Goal: Information Seeking & Learning: Learn about a topic

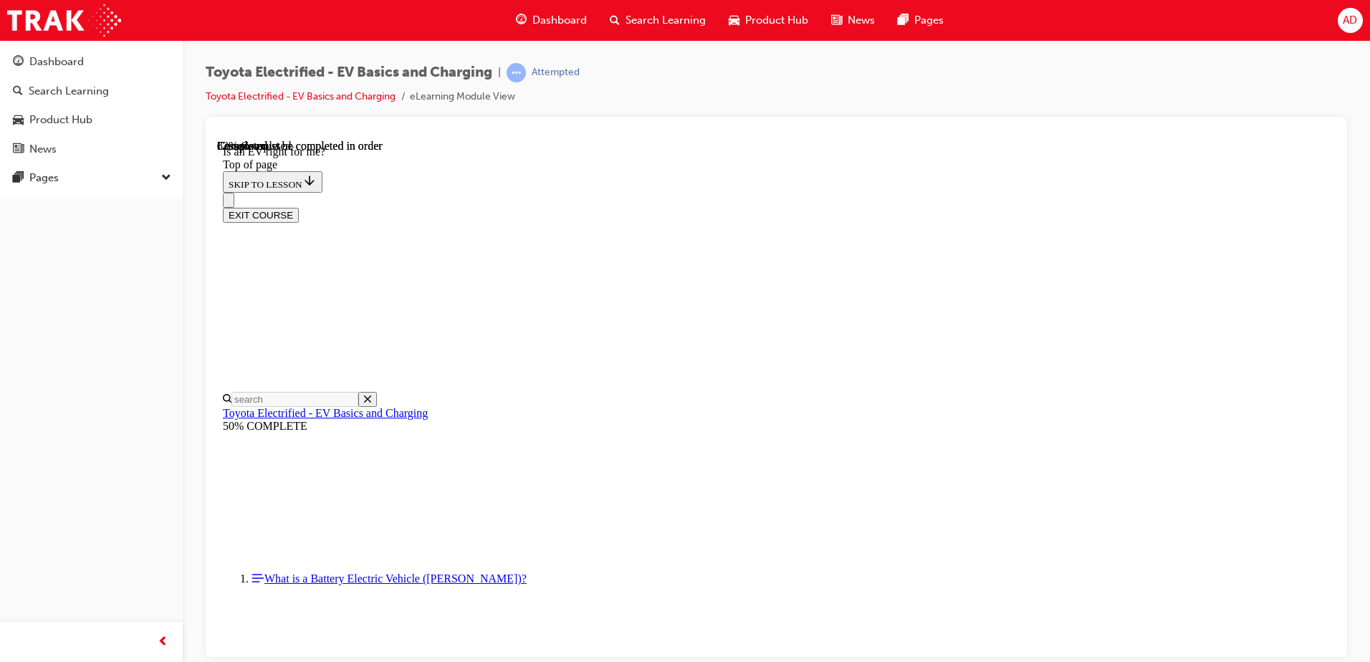
scroll to position [1621, 0]
drag, startPoint x: 598, startPoint y: 348, endPoint x: 726, endPoint y: 355, distance: 127.8
drag, startPoint x: 1002, startPoint y: 384, endPoint x: 583, endPoint y: 326, distance: 422.5
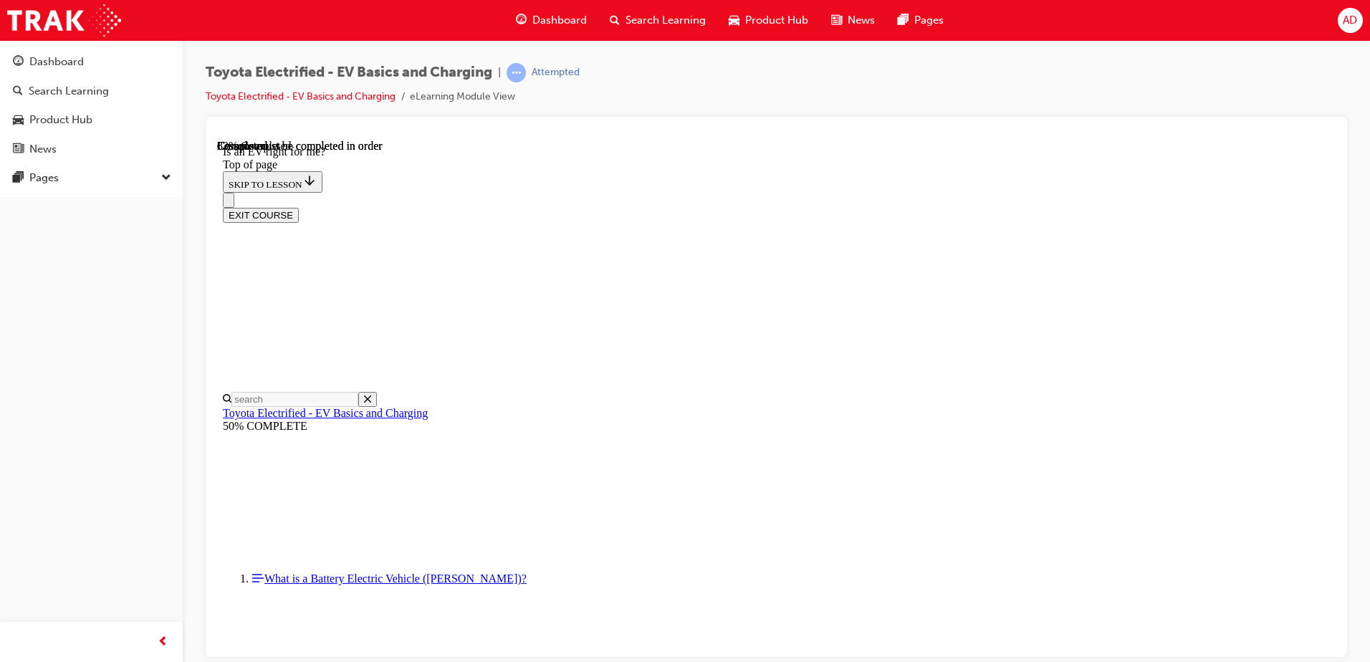
drag, startPoint x: 830, startPoint y: 365, endPoint x: 694, endPoint y: 355, distance: 136.5
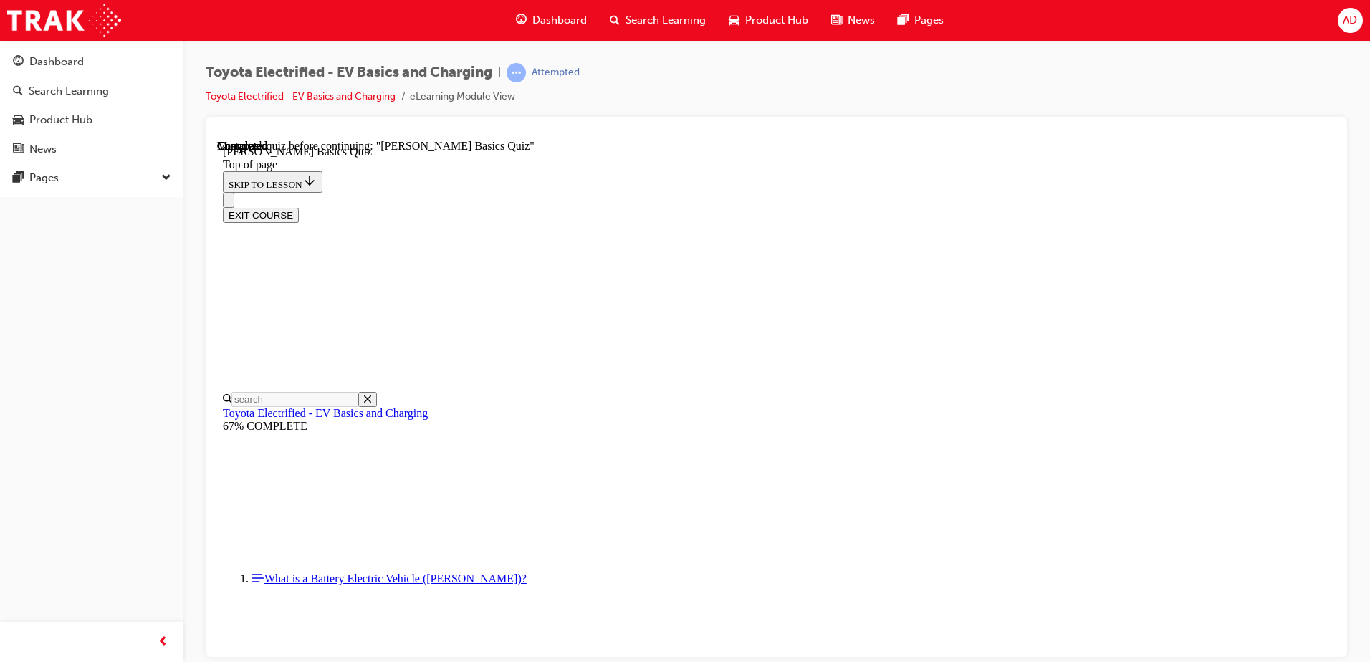
scroll to position [44, 0]
drag, startPoint x: 631, startPoint y: 345, endPoint x: 1014, endPoint y: 368, distance: 383.3
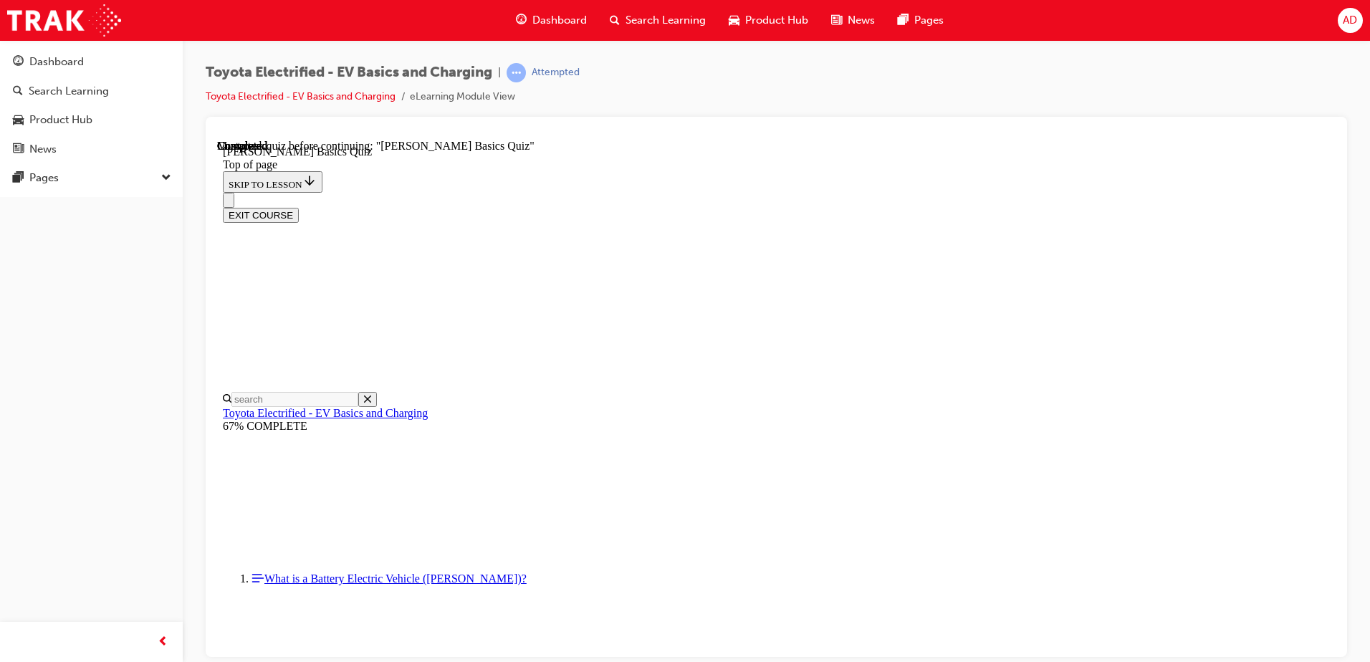
scroll to position [115, 0]
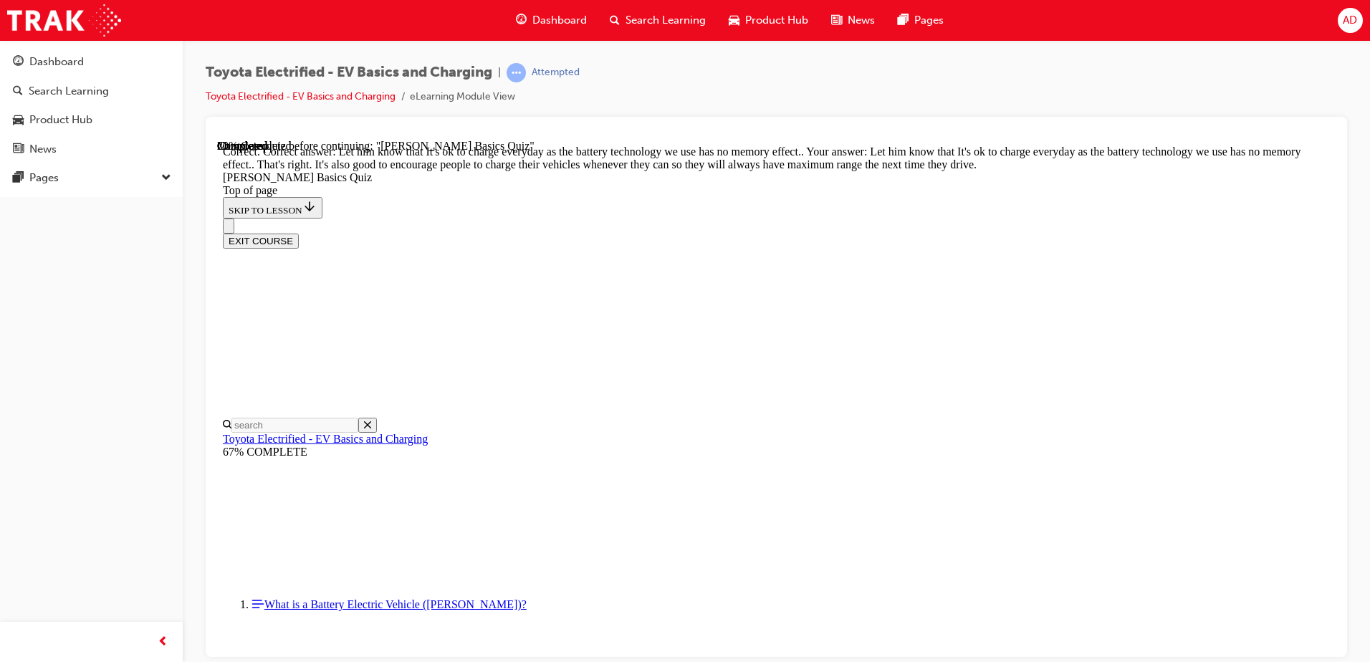
scroll to position [281, 0]
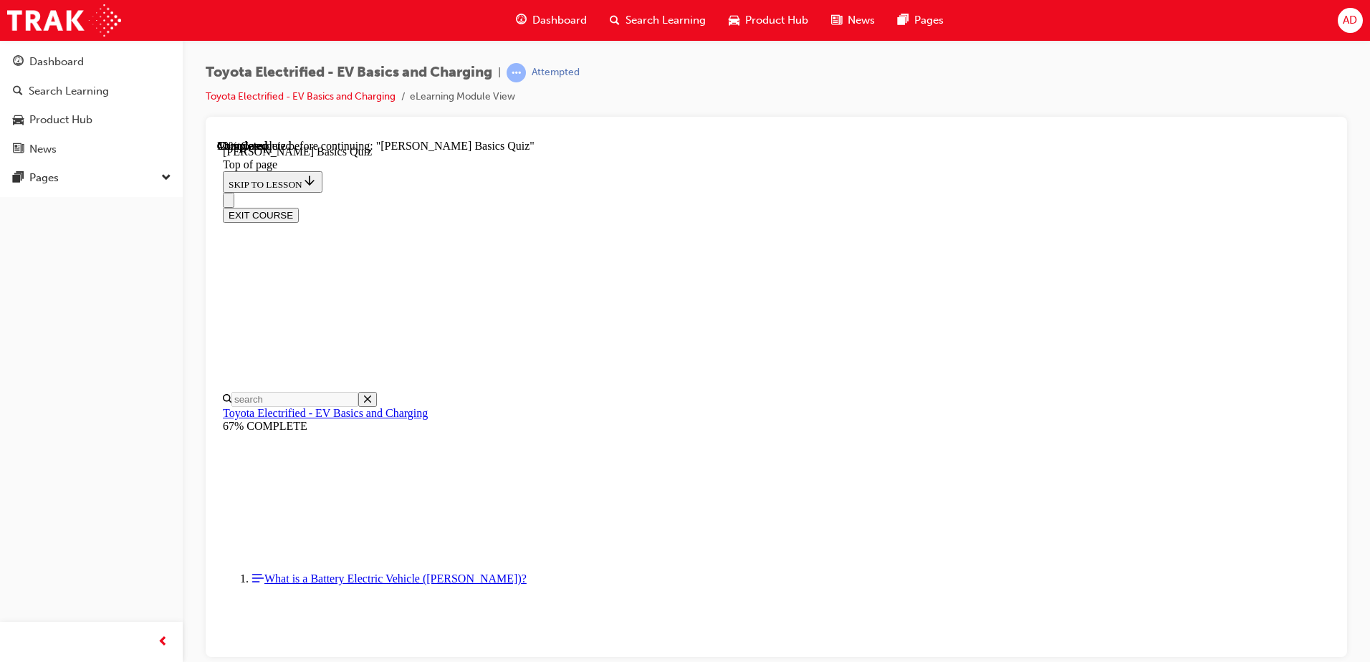
scroll to position [330, 0]
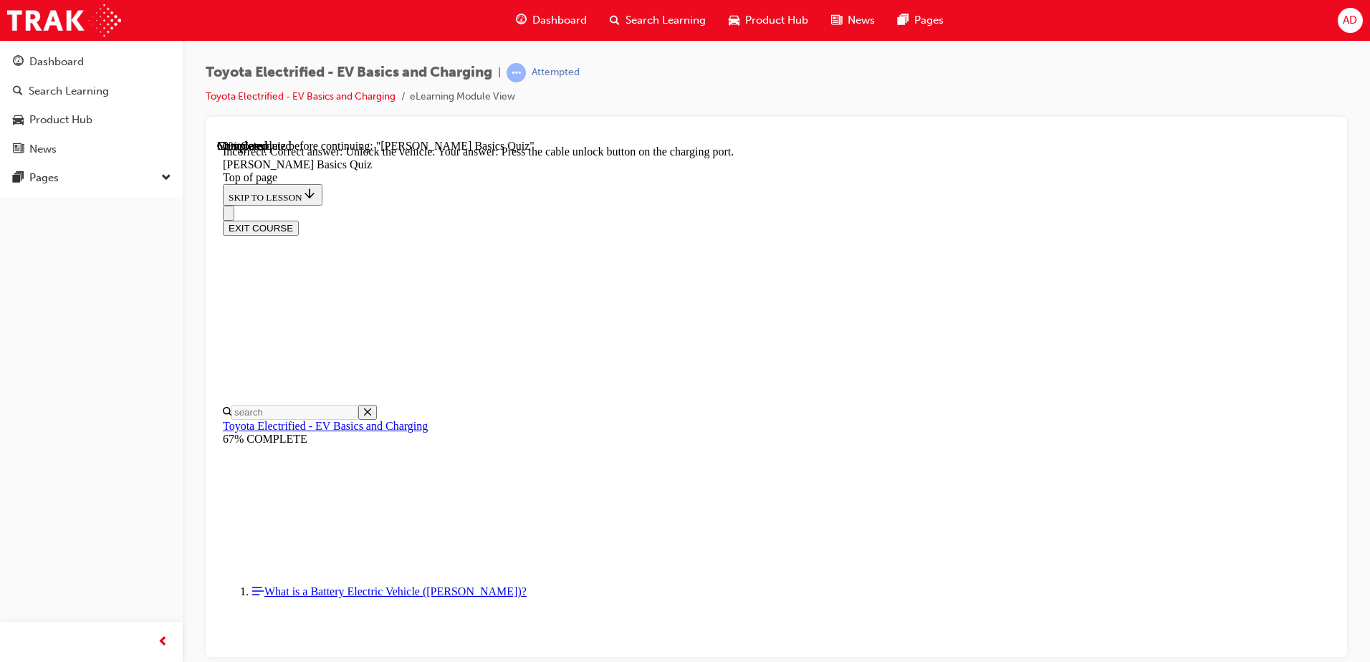
scroll to position [391, 0]
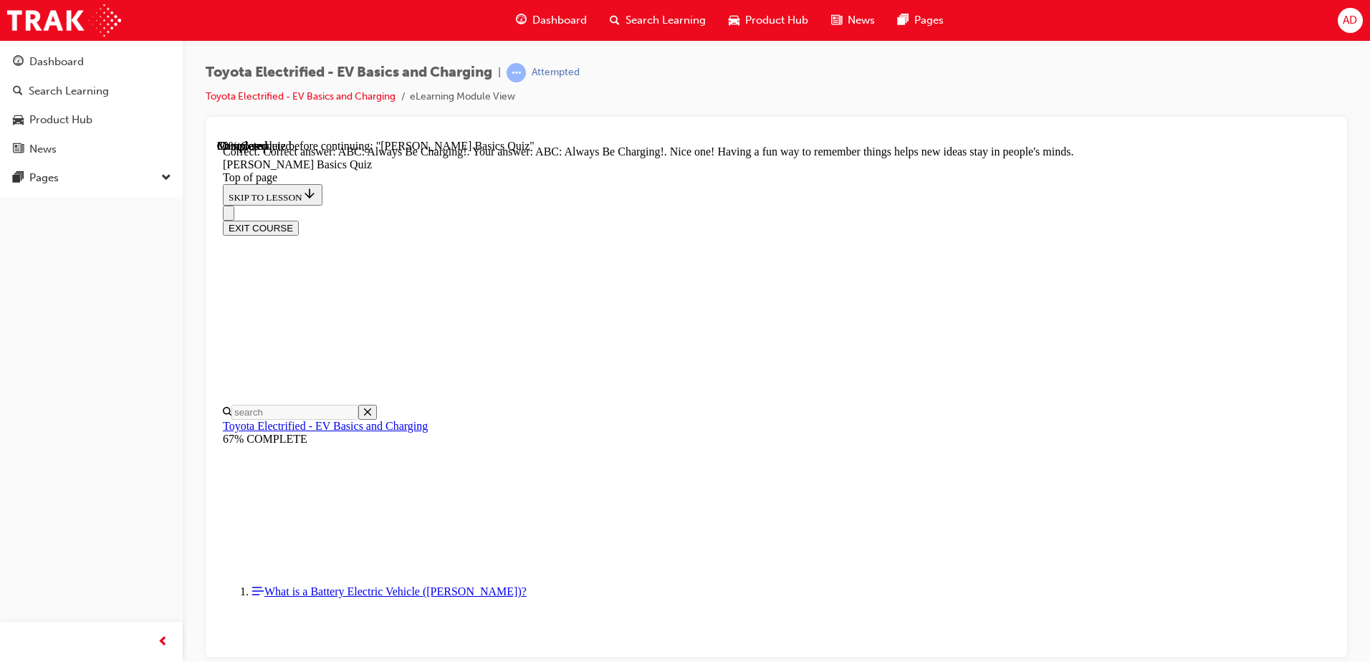
scroll to position [293, 0]
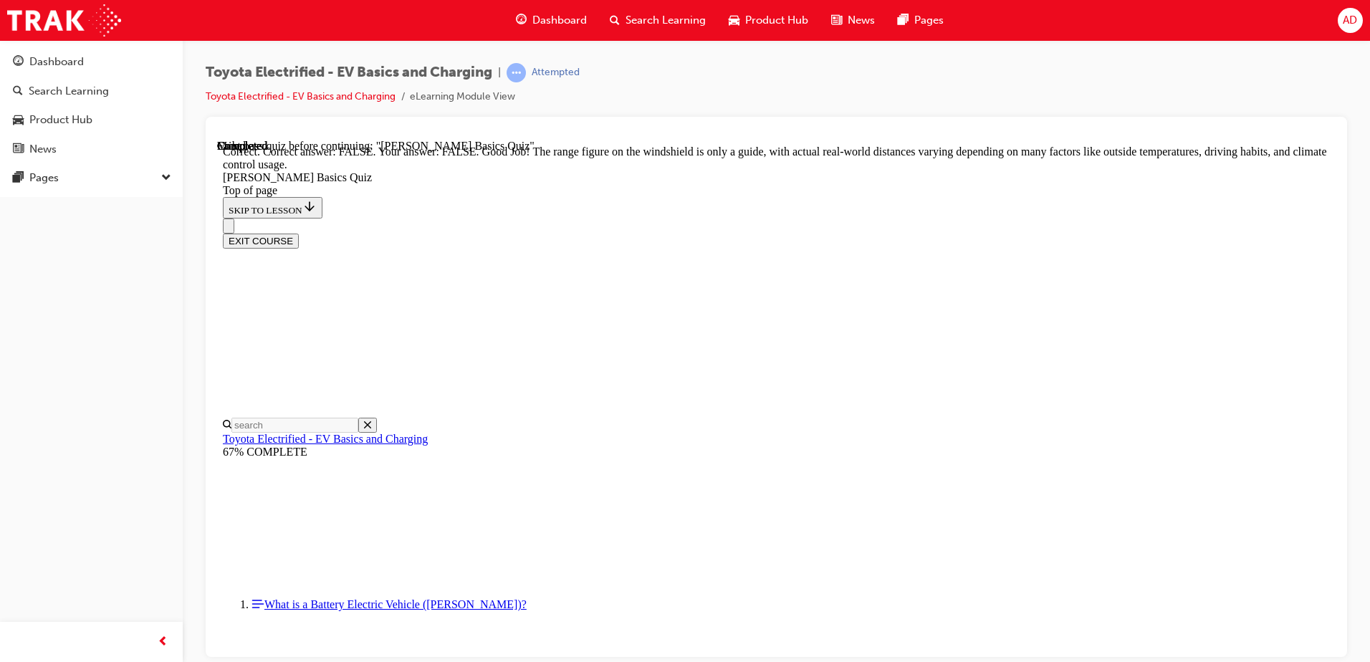
scroll to position [252, 0]
drag, startPoint x: 979, startPoint y: 506, endPoint x: 995, endPoint y: 507, distance: 15.1
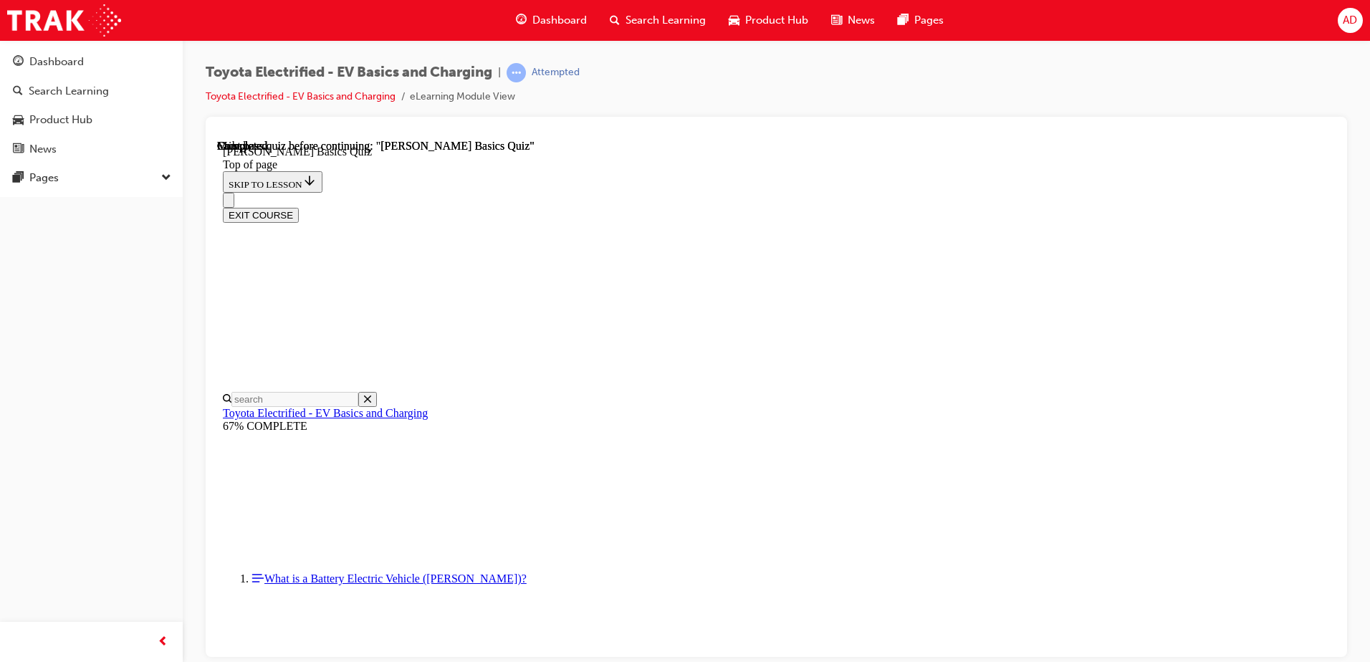
scroll to position [261, 0]
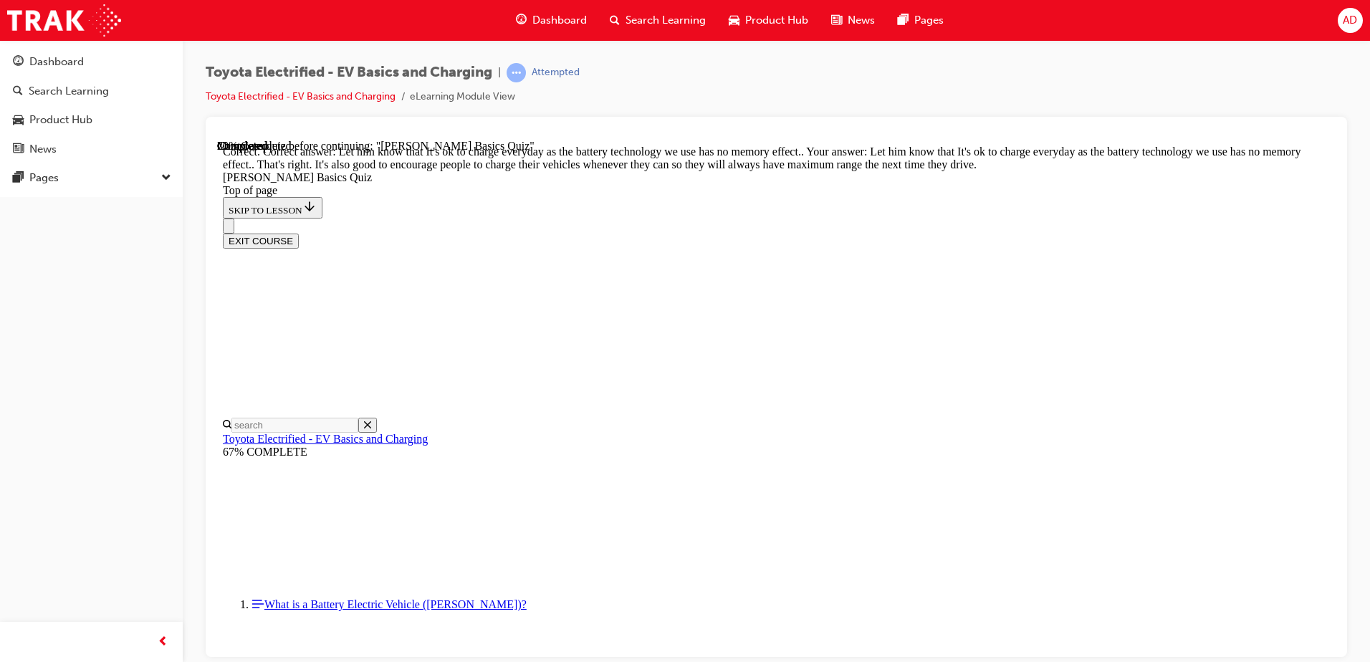
scroll to position [281, 0]
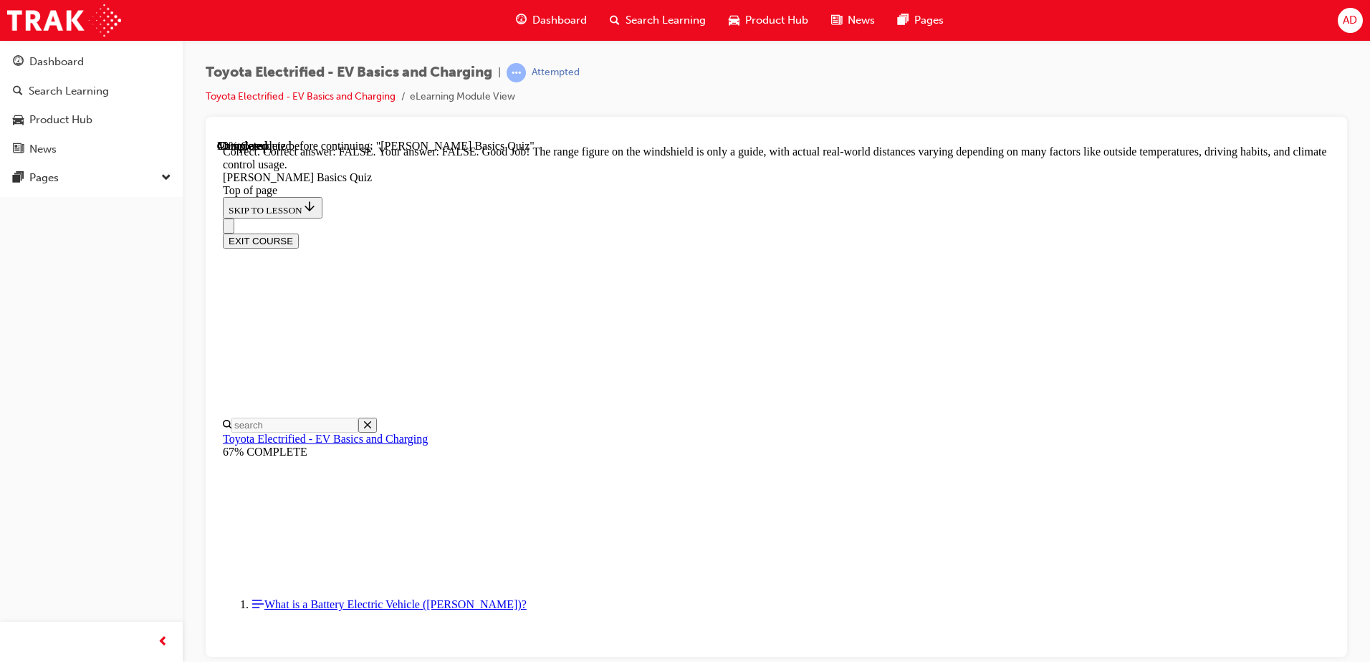
scroll to position [252, 0]
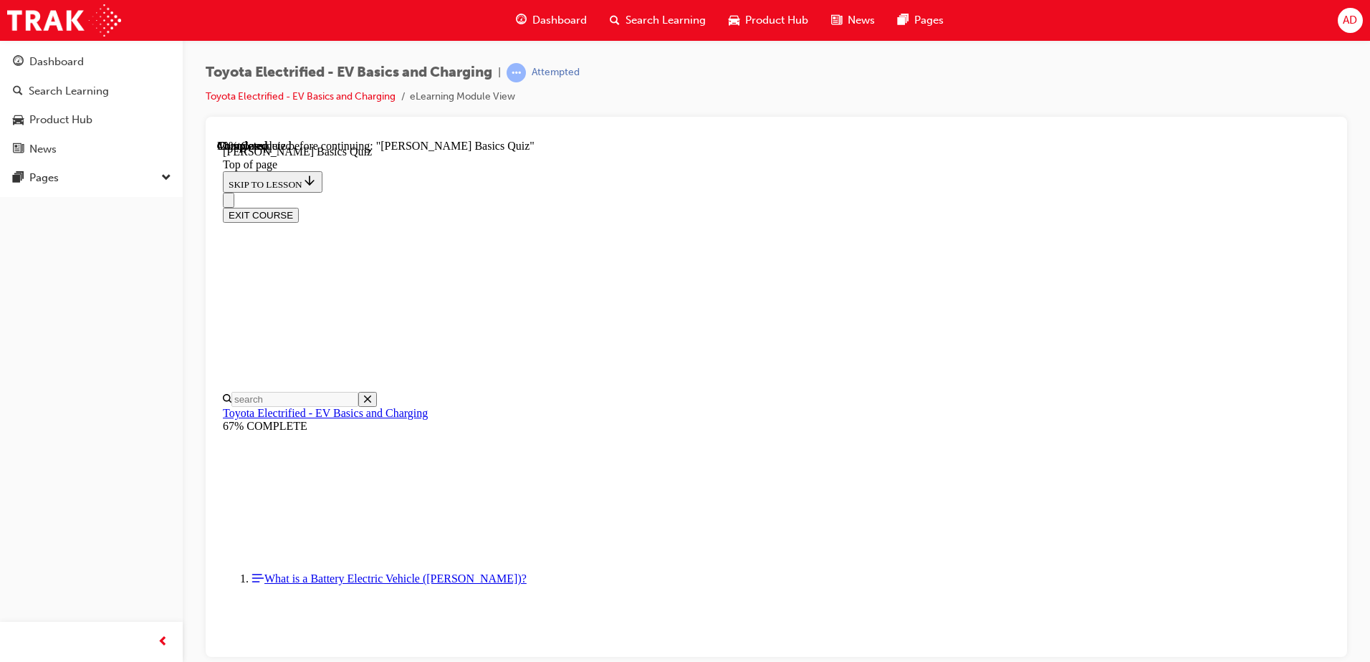
scroll to position [115, 0]
drag, startPoint x: 776, startPoint y: 302, endPoint x: 837, endPoint y: 321, distance: 63.9
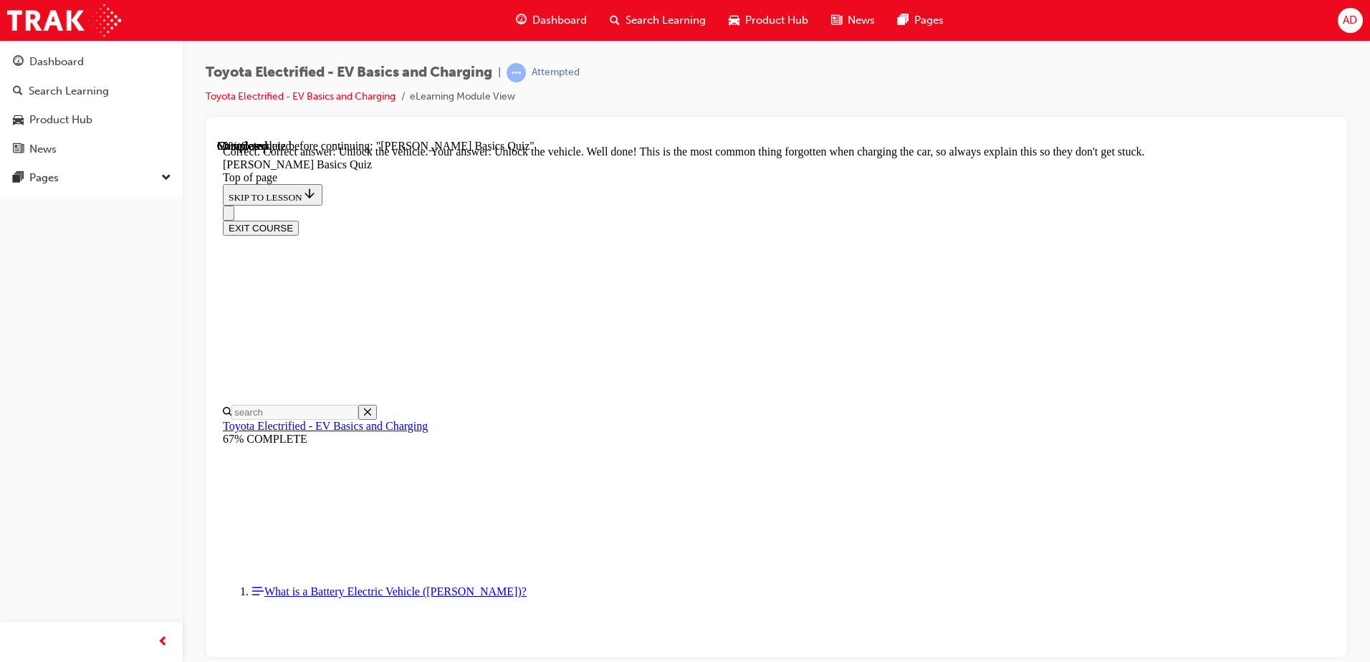
scroll to position [479, 0]
drag, startPoint x: 639, startPoint y: 489, endPoint x: 992, endPoint y: 510, distance: 353.9
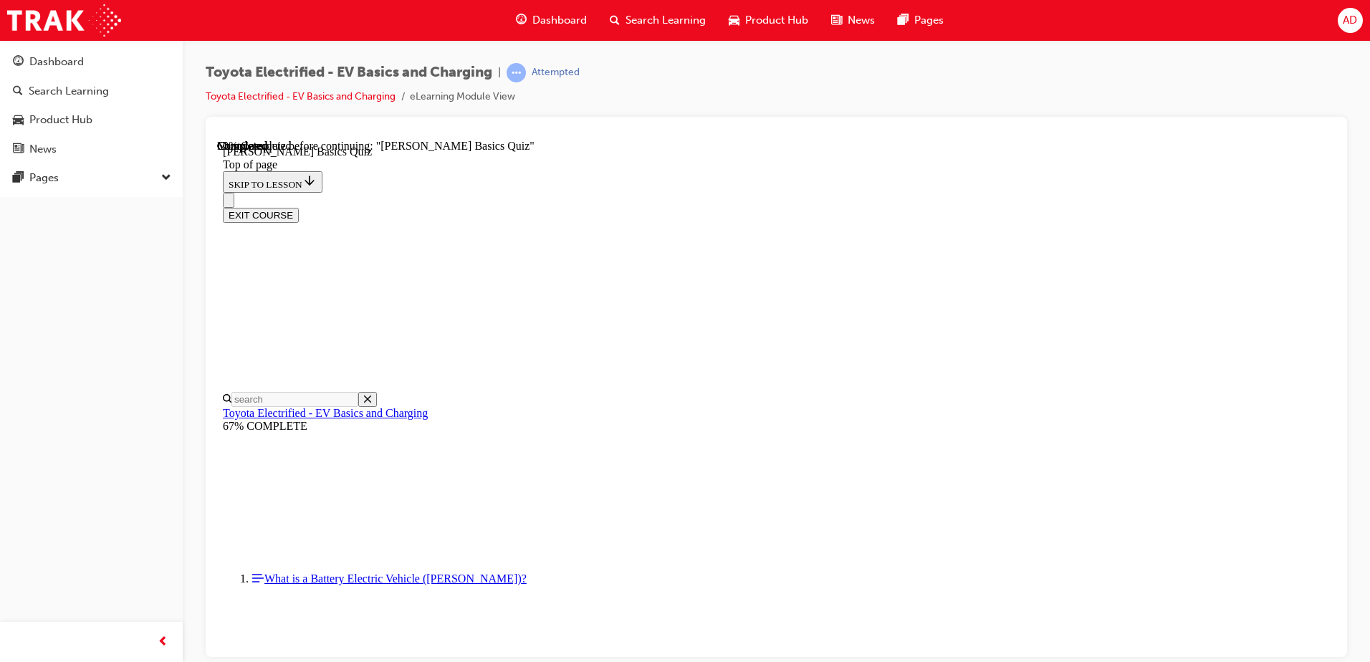
scroll to position [115, 0]
drag, startPoint x: 778, startPoint y: 438, endPoint x: 697, endPoint y: 443, distance: 81.1
drag, startPoint x: 646, startPoint y: 484, endPoint x: 667, endPoint y: 489, distance: 21.4
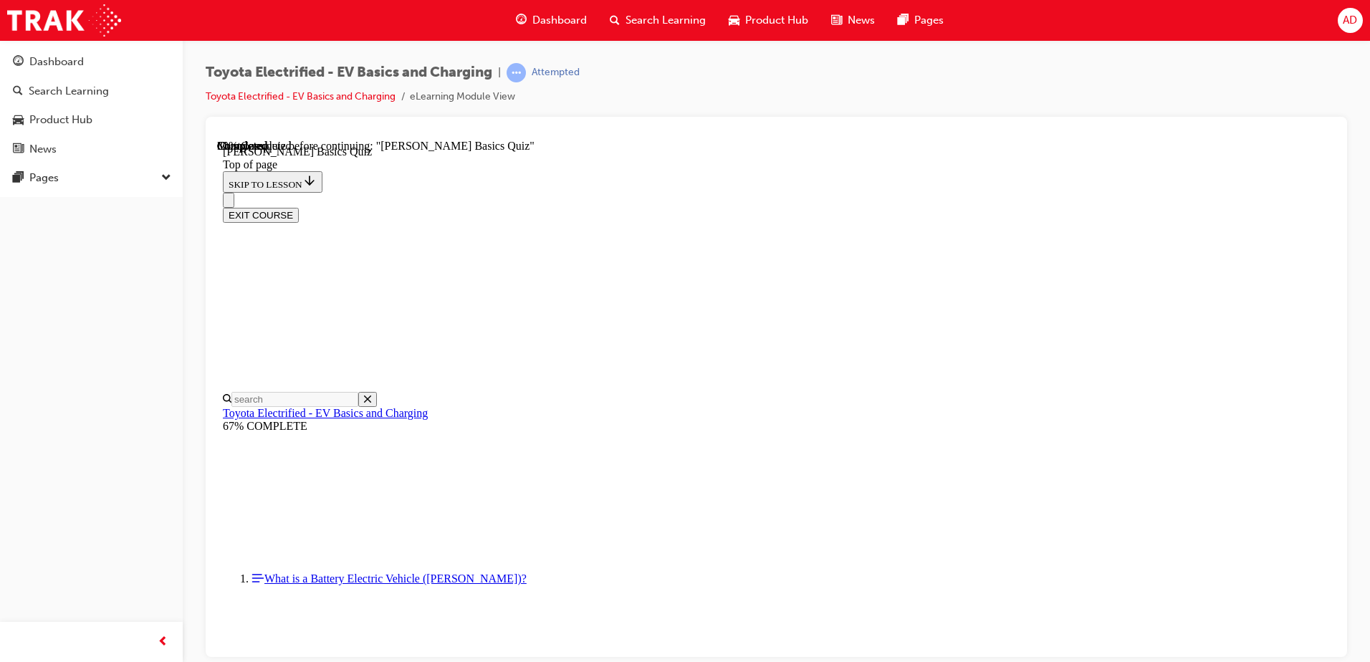
drag, startPoint x: 728, startPoint y: 560, endPoint x: 752, endPoint y: 593, distance: 40.6
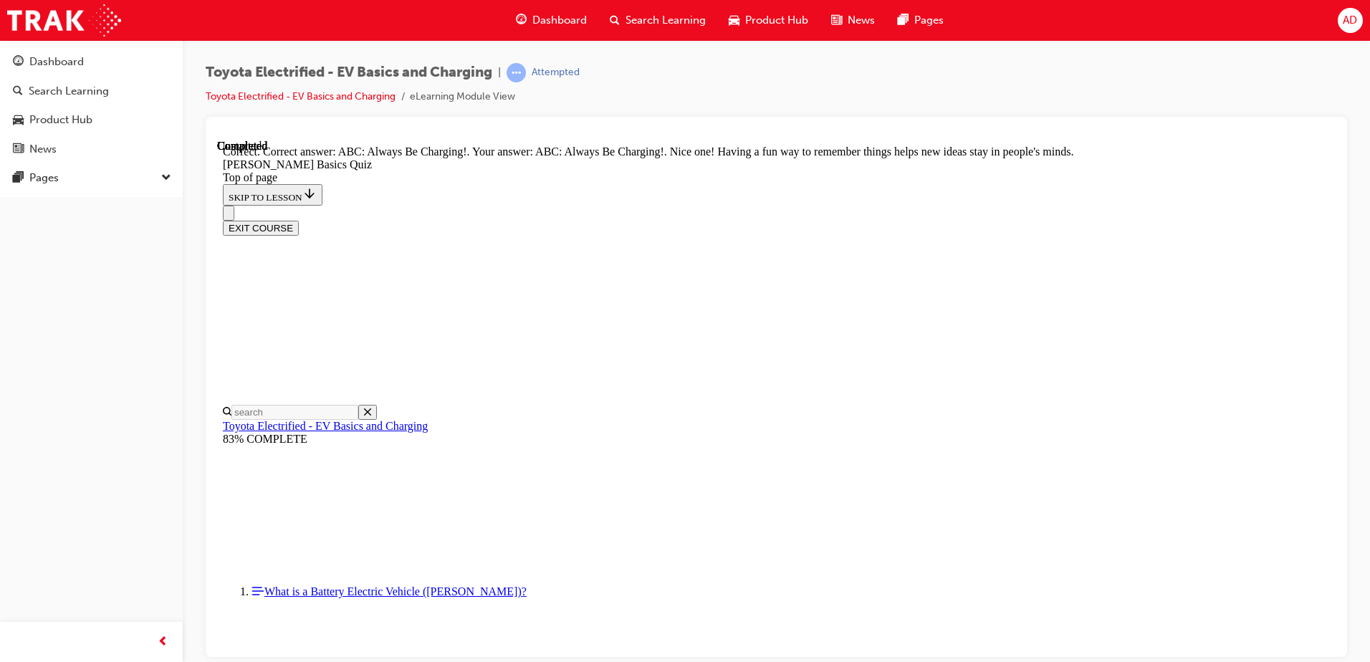
scroll to position [293, 0]
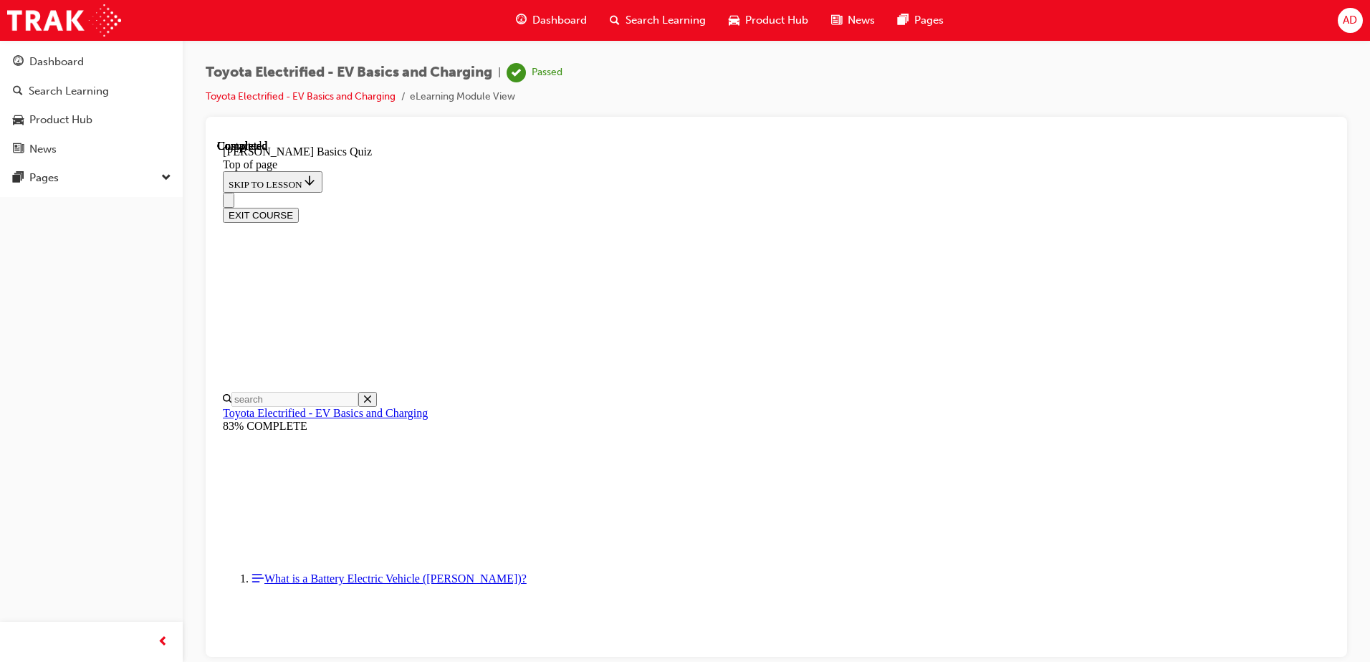
scroll to position [261, 0]
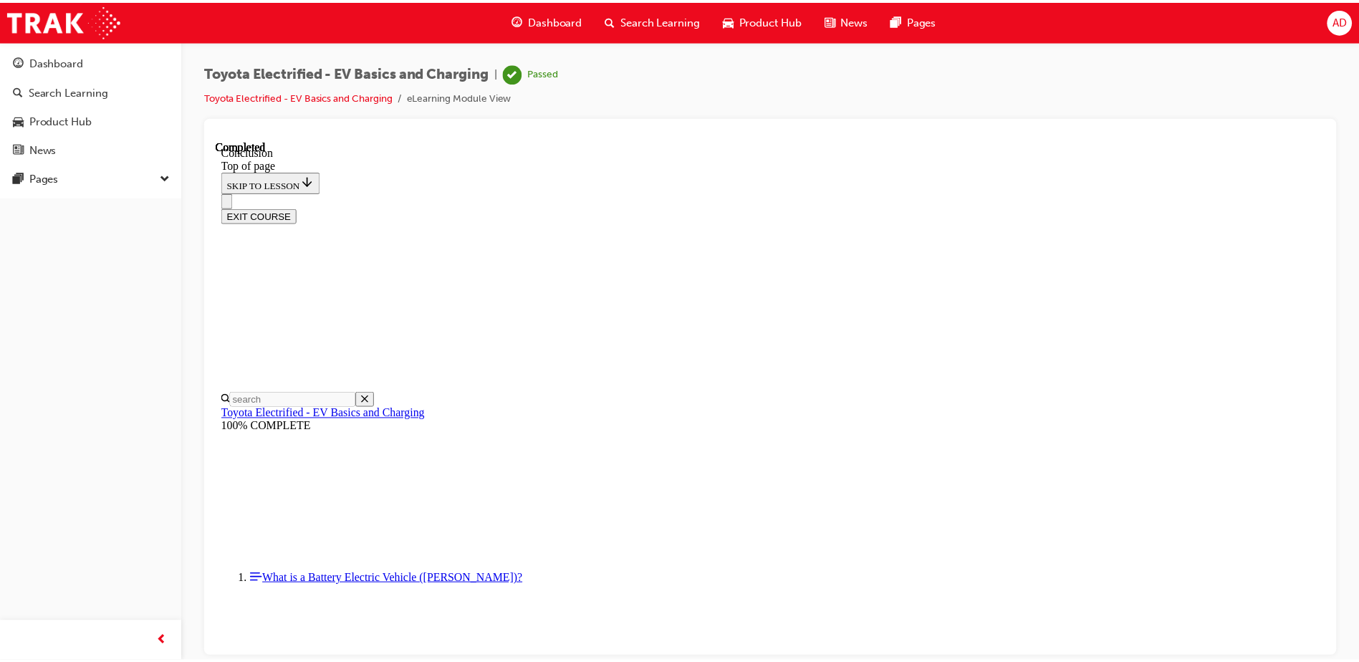
scroll to position [555, 0]
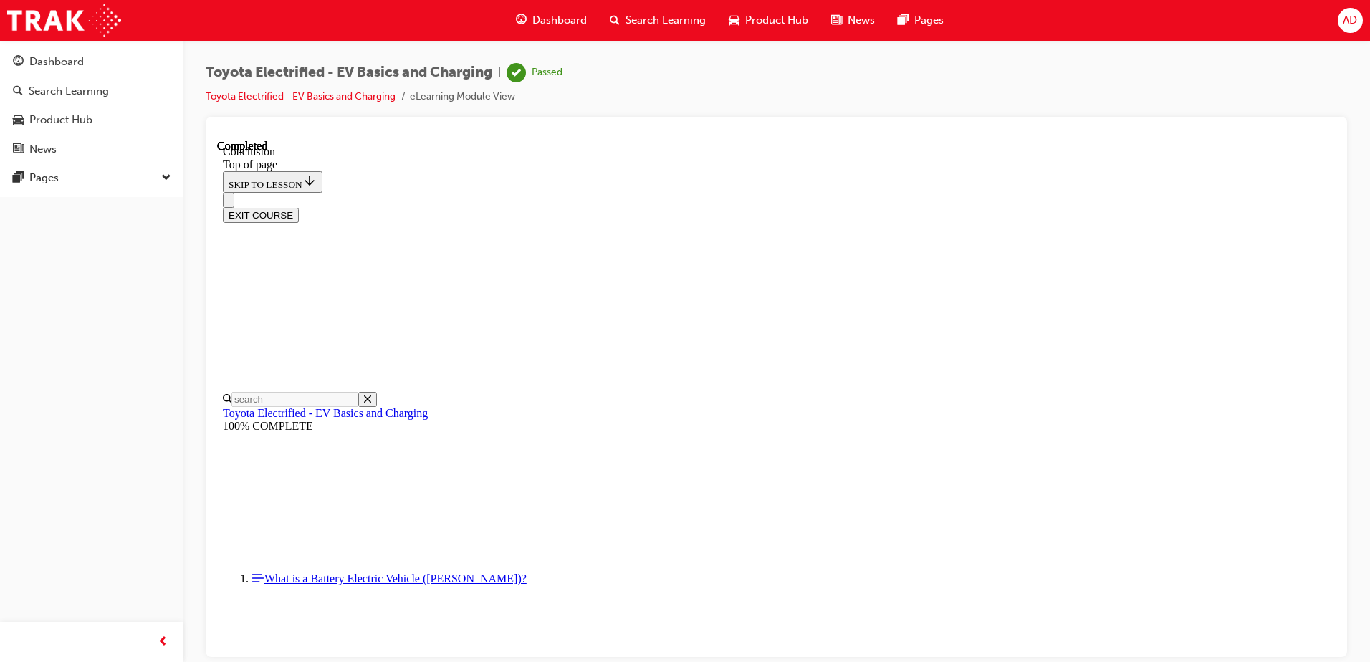
click at [299, 207] on button "EXIT COURSE" at bounding box center [261, 214] width 76 height 15
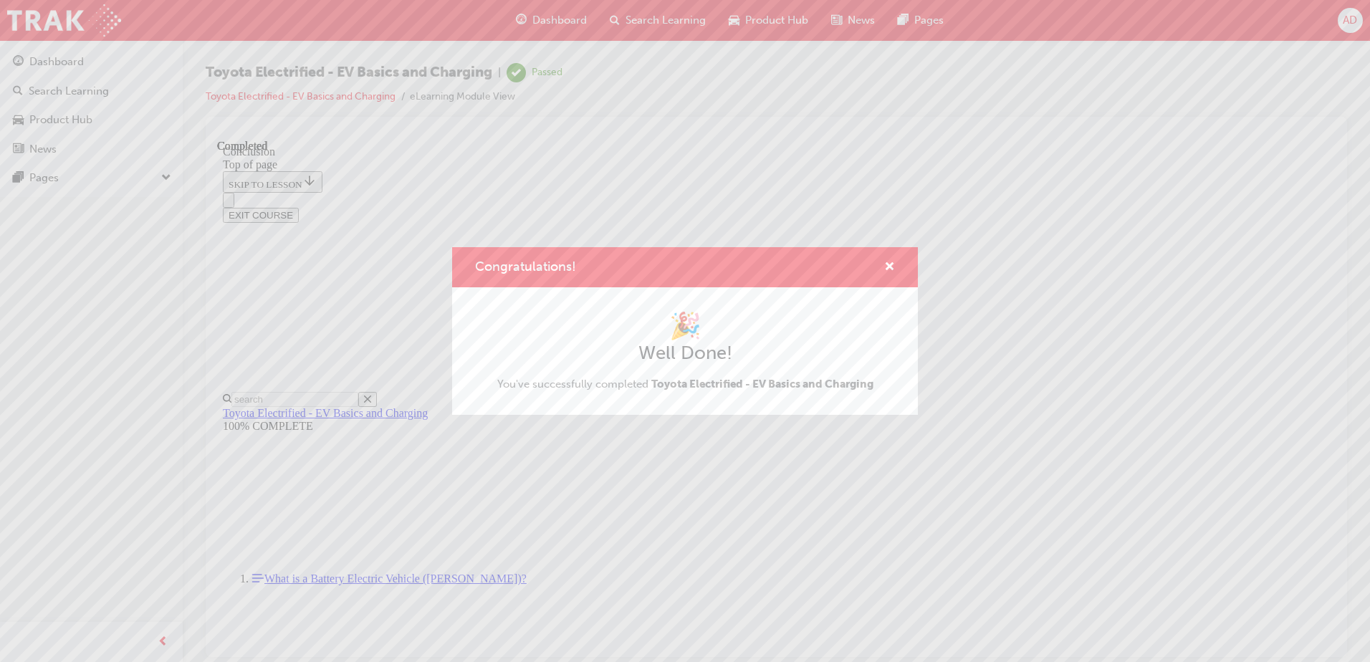
click at [905, 261] on div "Congratulations!" at bounding box center [685, 267] width 466 height 41
click at [887, 265] on span "cross-icon" at bounding box center [889, 268] width 11 height 13
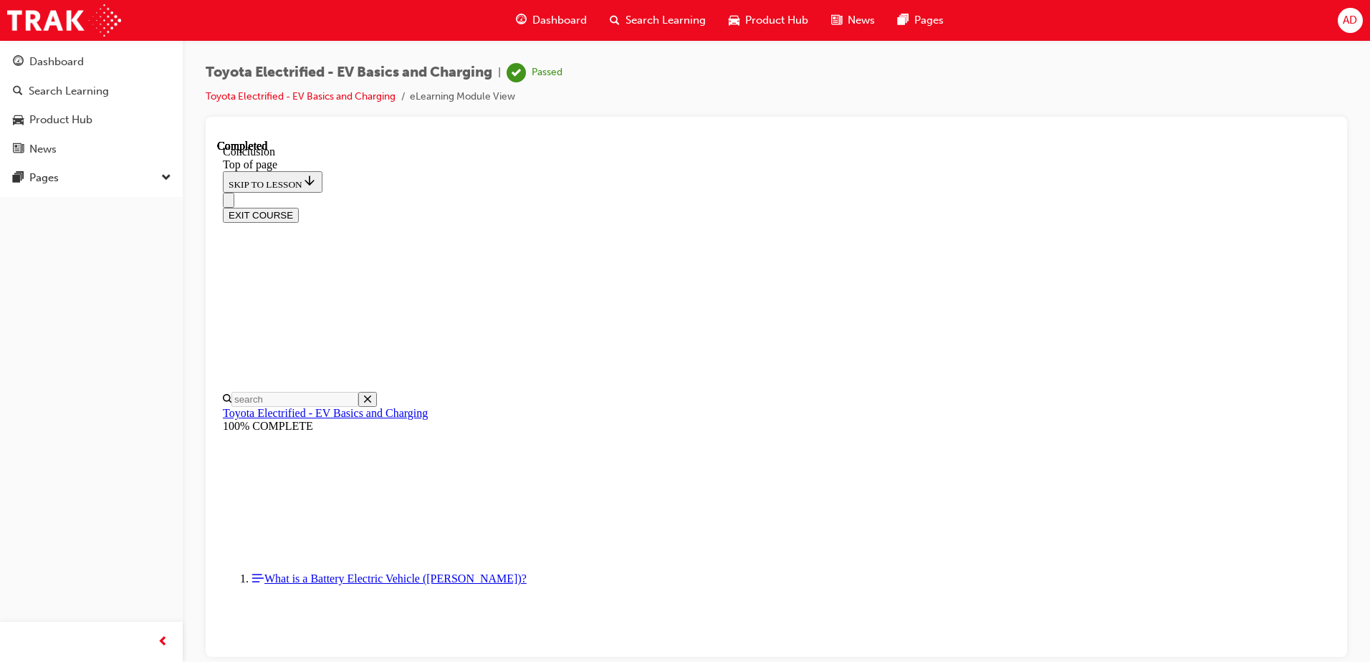
click at [551, 3] on div "Dashboard Search Learning Product Hub News Pages" at bounding box center [730, 20] width 462 height 41
click at [549, 16] on span "Dashboard" at bounding box center [559, 20] width 54 height 16
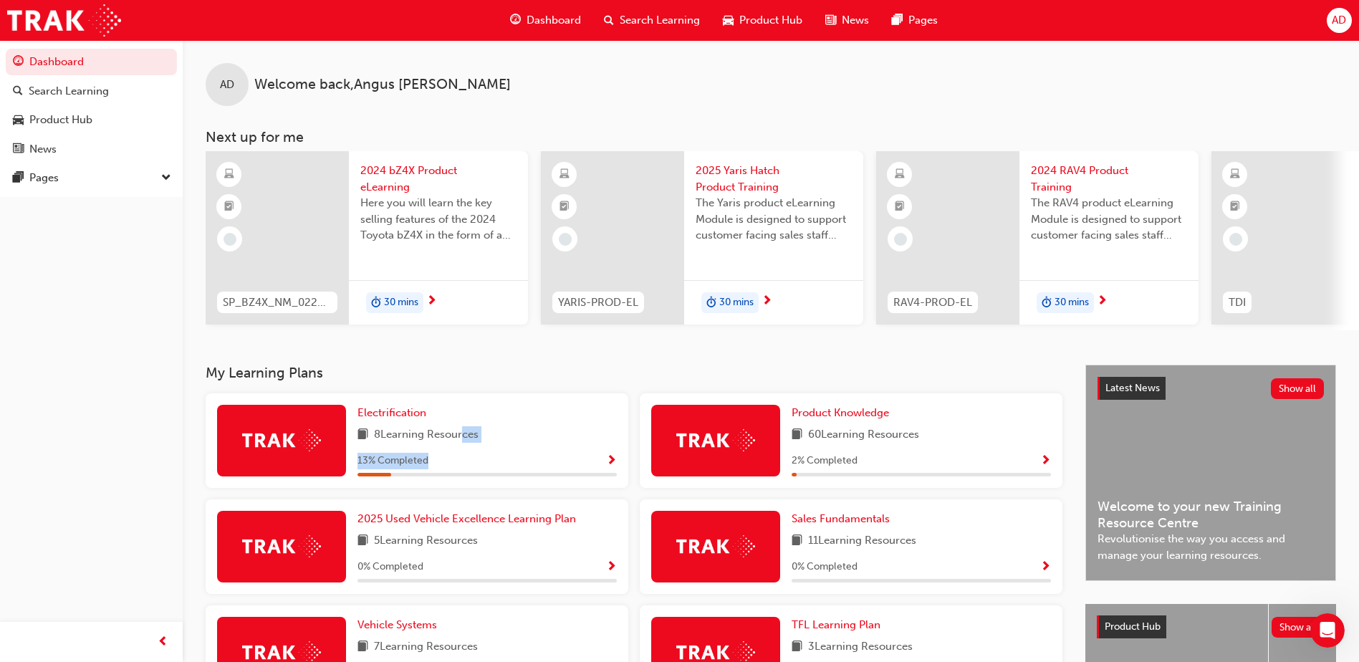
drag, startPoint x: 457, startPoint y: 448, endPoint x: 470, endPoint y: 370, distance: 78.5
click at [476, 444] on span "8 Learning Resources" at bounding box center [426, 435] width 105 height 18
click at [488, 357] on div "AD Welcome back , [PERSON_NAME] Next up for me SP_BZ4X_NM_0224_EL01 2024 bZ4X P…" at bounding box center [771, 202] width 1177 height 325
click at [439, 290] on div "30 mins" at bounding box center [438, 302] width 179 height 45
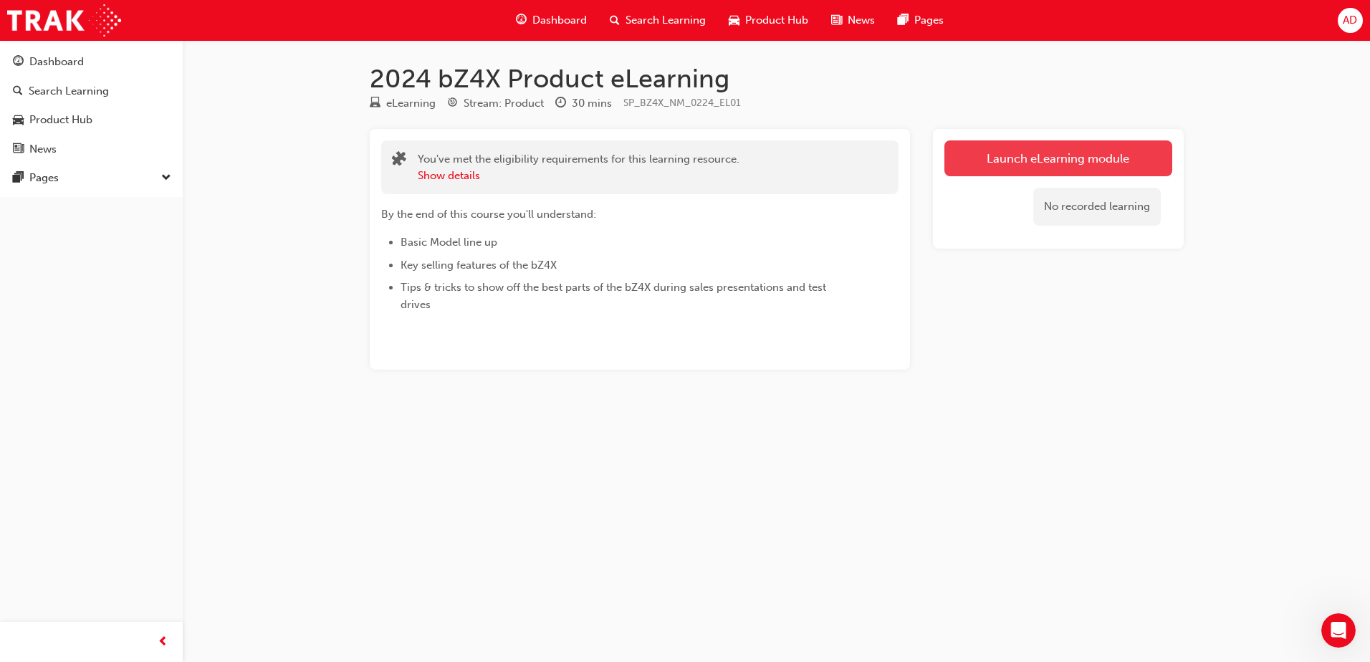
click at [1008, 159] on link "Launch eLearning module" at bounding box center [1058, 158] width 228 height 36
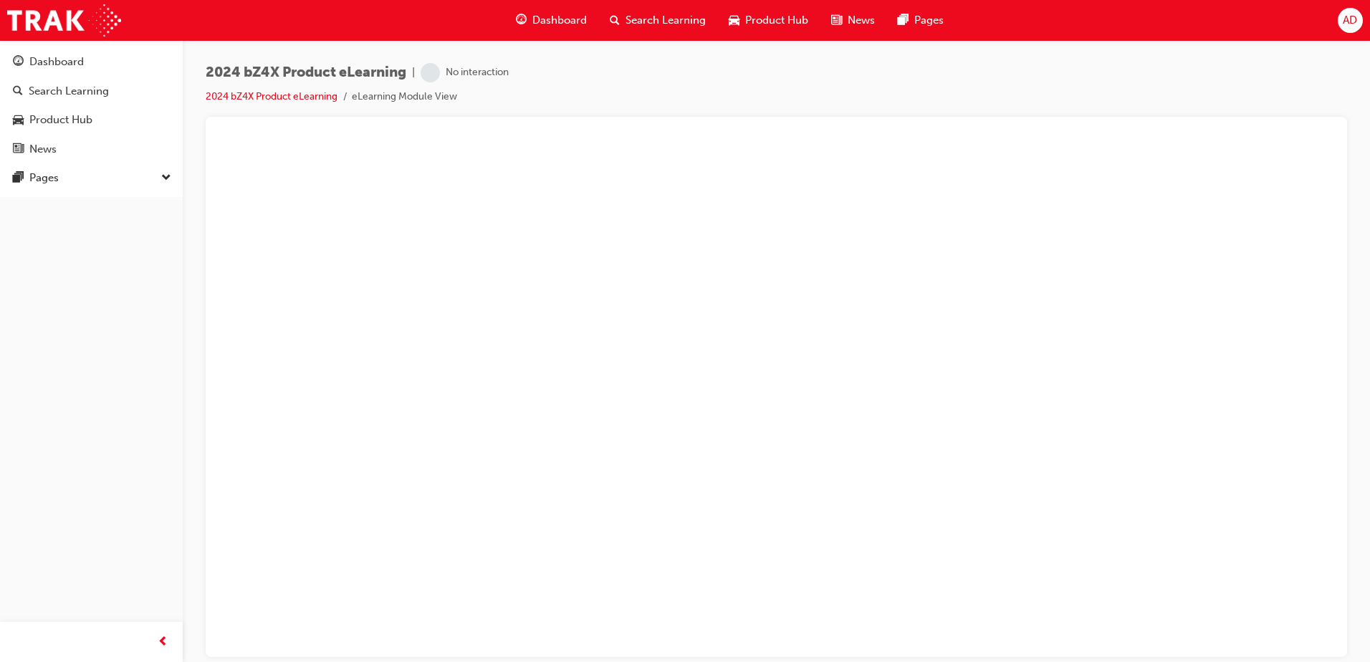
drag, startPoint x: 1008, startPoint y: 159, endPoint x: 879, endPoint y: 102, distance: 141.1
click at [901, 104] on div "2024 bZ4X Product eLearning | No interaction 2024 bZ4X Product eLearning eLearn…" at bounding box center [776, 90] width 1141 height 54
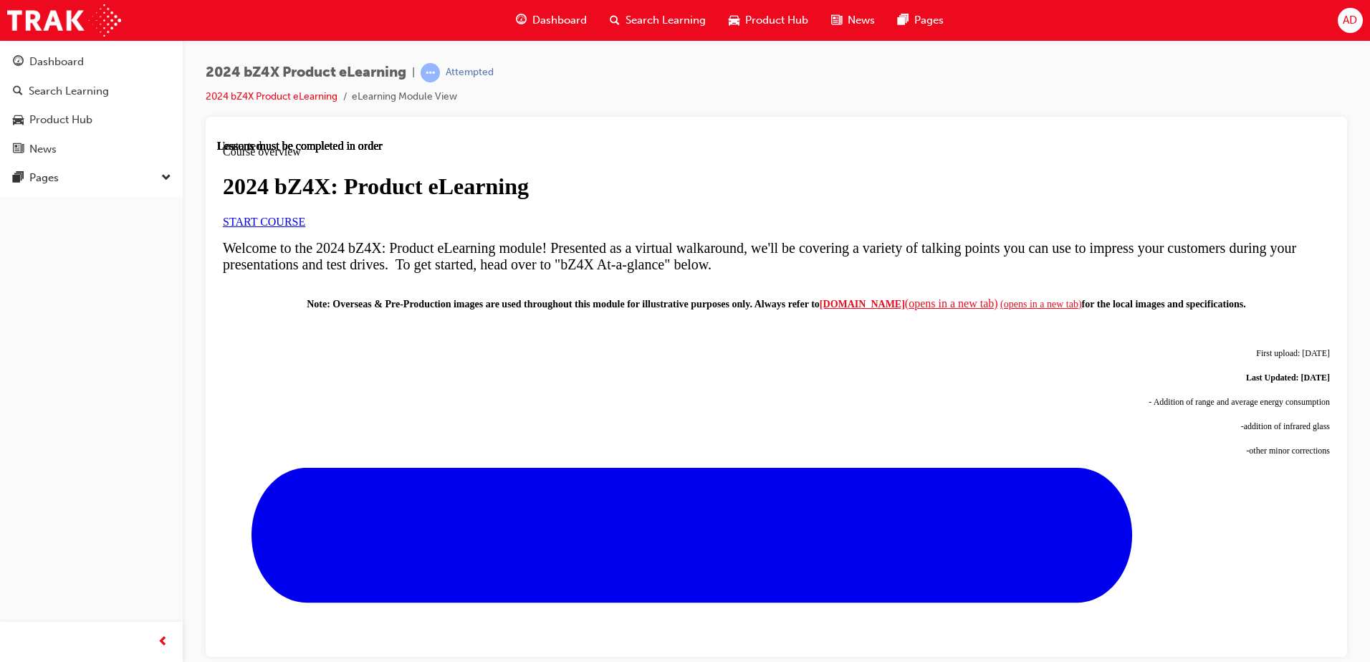
scroll to position [215, 0]
click at [305, 227] on span "START COURSE" at bounding box center [264, 221] width 82 height 12
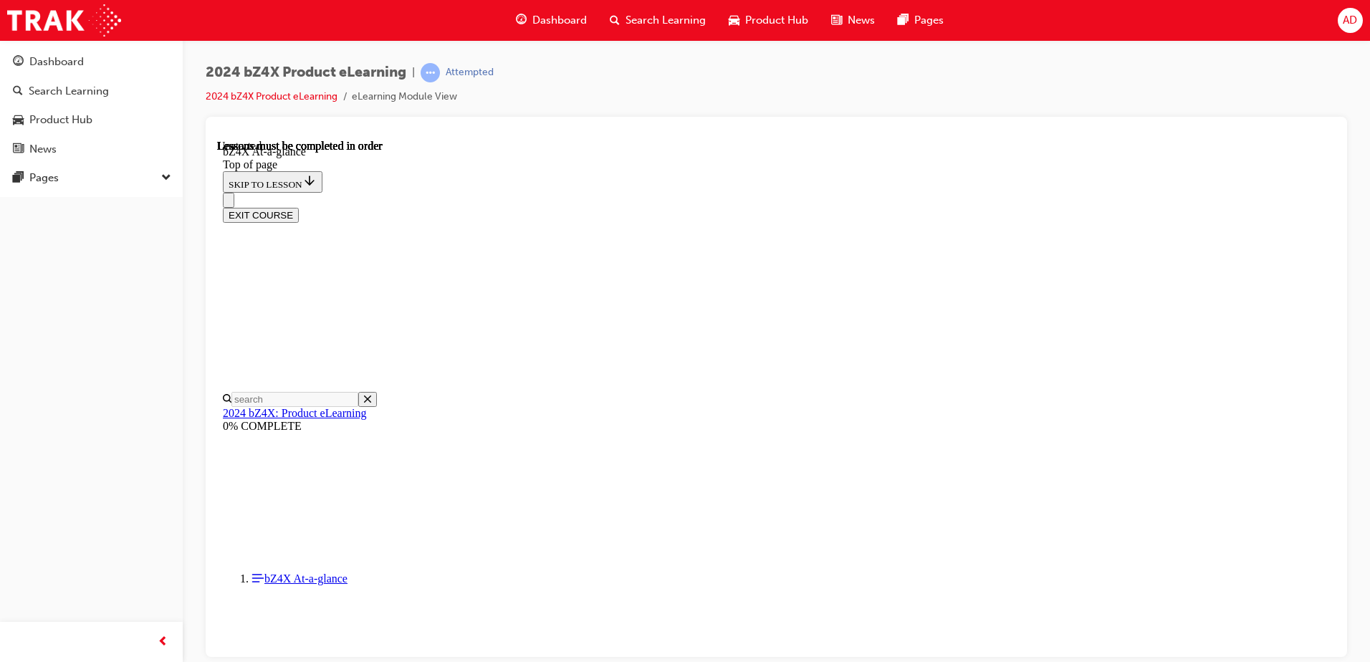
scroll to position [259, 0]
drag, startPoint x: 523, startPoint y: 235, endPoint x: 858, endPoint y: 239, distance: 335.3
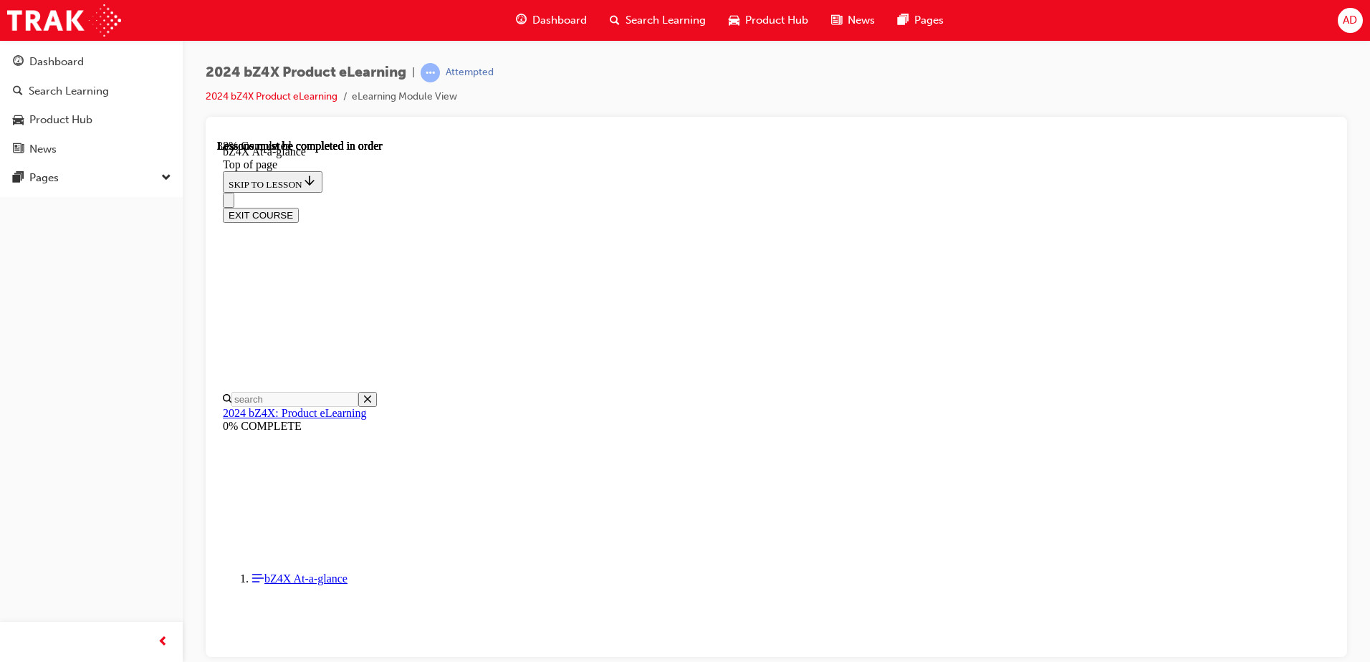
drag, startPoint x: 519, startPoint y: 184, endPoint x: 698, endPoint y: 176, distance: 179.3
drag, startPoint x: 694, startPoint y: 231, endPoint x: 702, endPoint y: 228, distance: 9.3
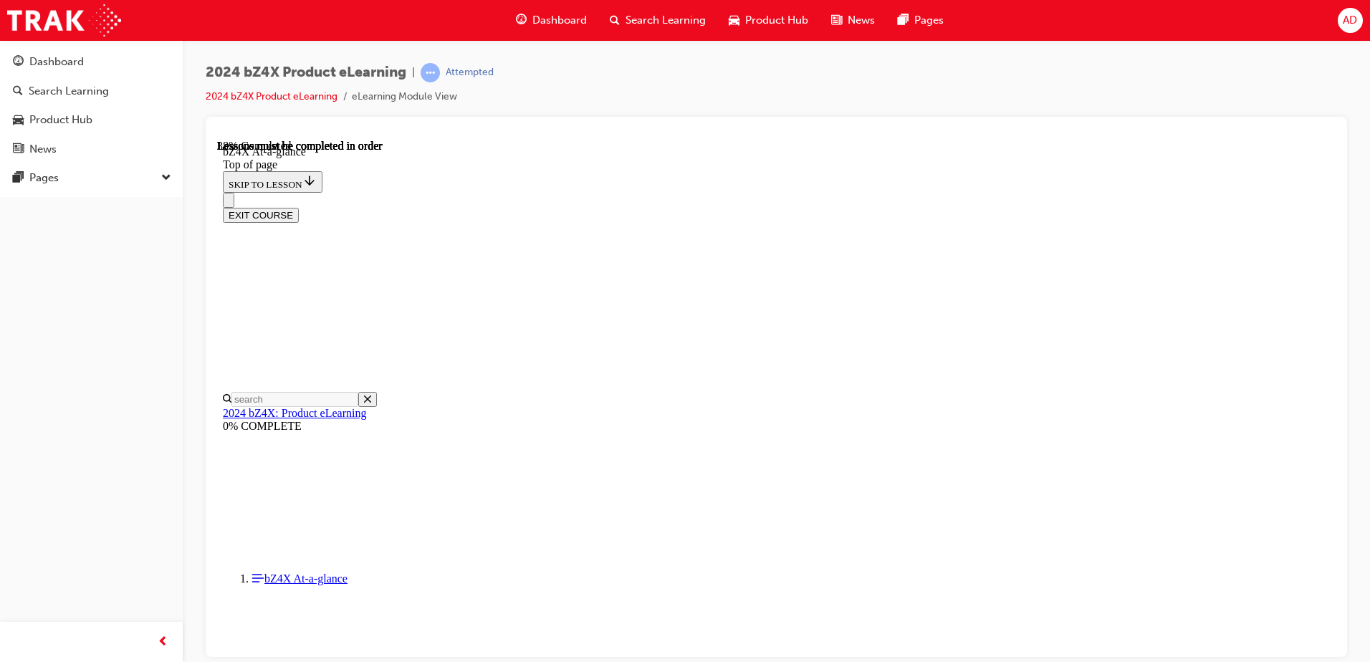
drag, startPoint x: 658, startPoint y: 235, endPoint x: 727, endPoint y: 243, distance: 69.9
drag, startPoint x: 642, startPoint y: 298, endPoint x: 631, endPoint y: 278, distance: 23.1
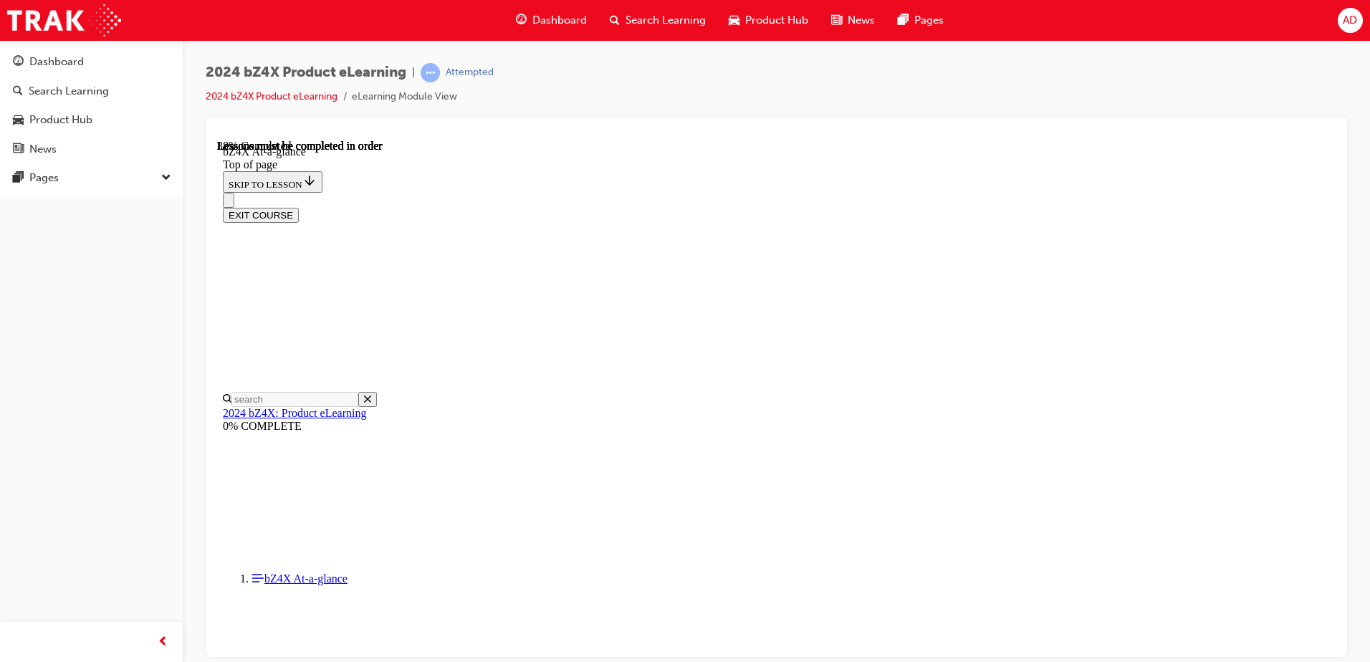
drag, startPoint x: 641, startPoint y: 494, endPoint x: 651, endPoint y: 502, distance: 11.8
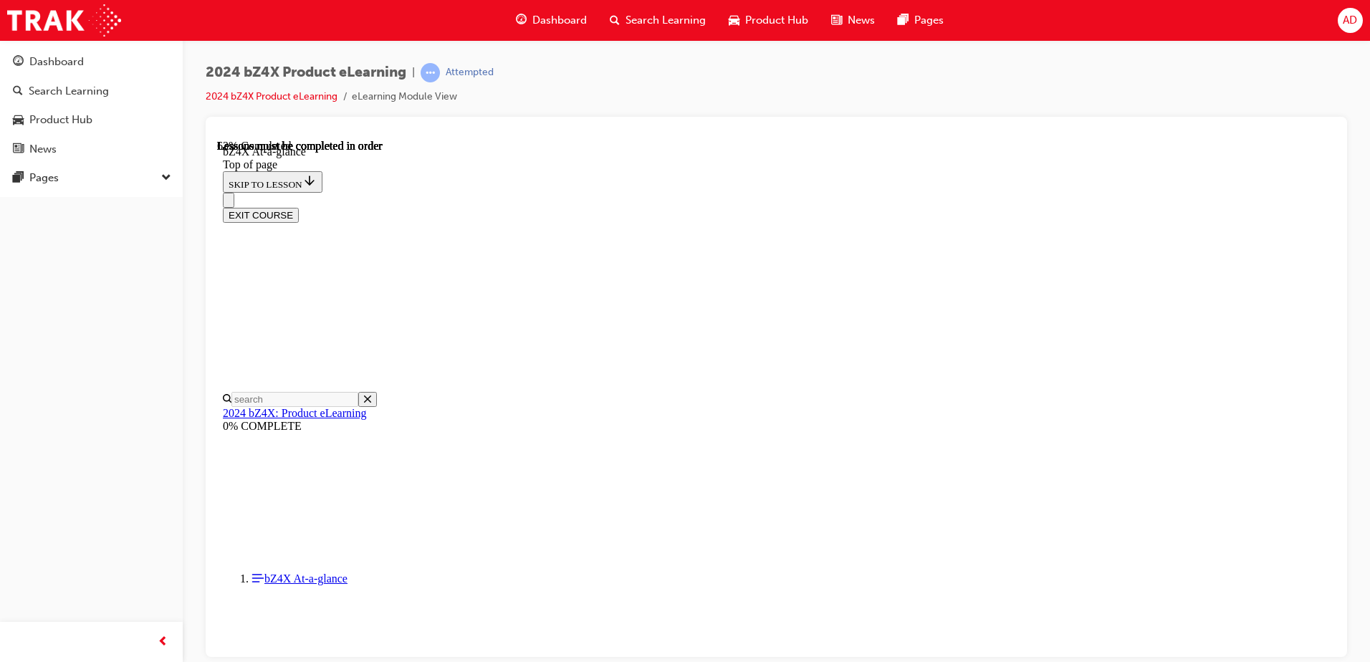
scroll to position [1263, 0]
drag, startPoint x: 925, startPoint y: 202, endPoint x: 1182, endPoint y: 229, distance: 258.7
drag, startPoint x: 999, startPoint y: 325, endPoint x: 946, endPoint y: 297, distance: 59.6
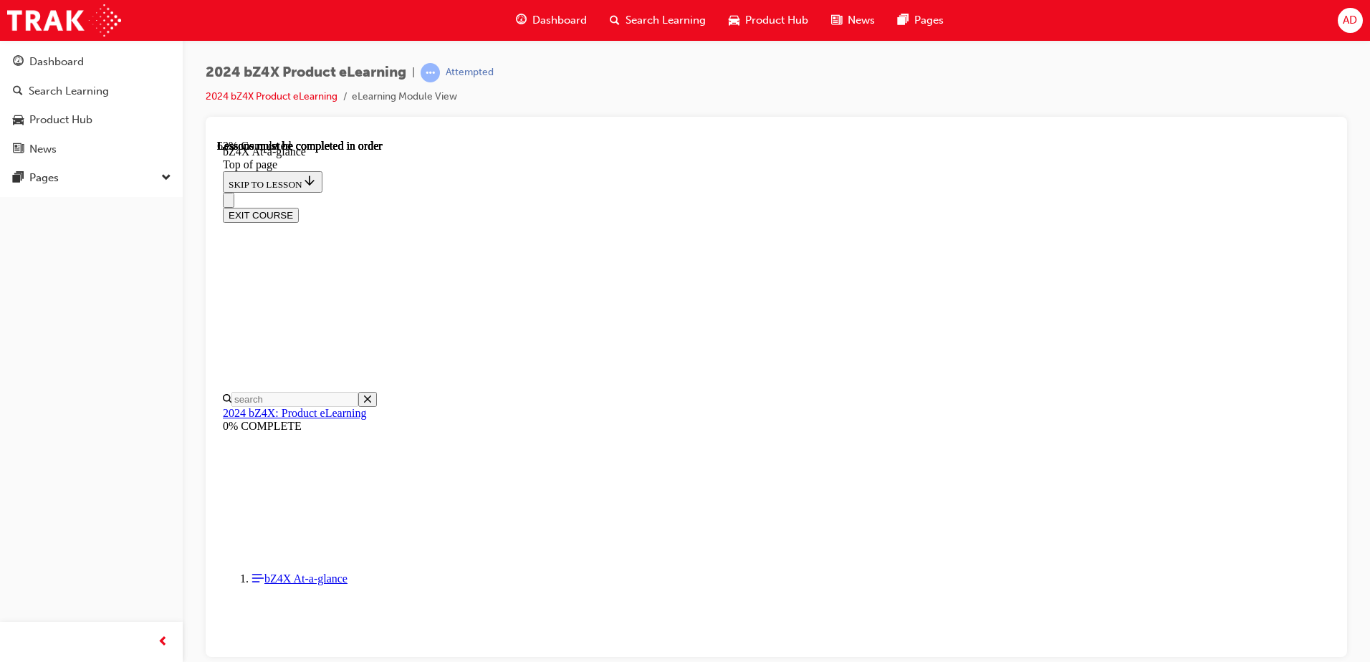
drag, startPoint x: 930, startPoint y: 322, endPoint x: 1091, endPoint y: 377, distance: 169.7
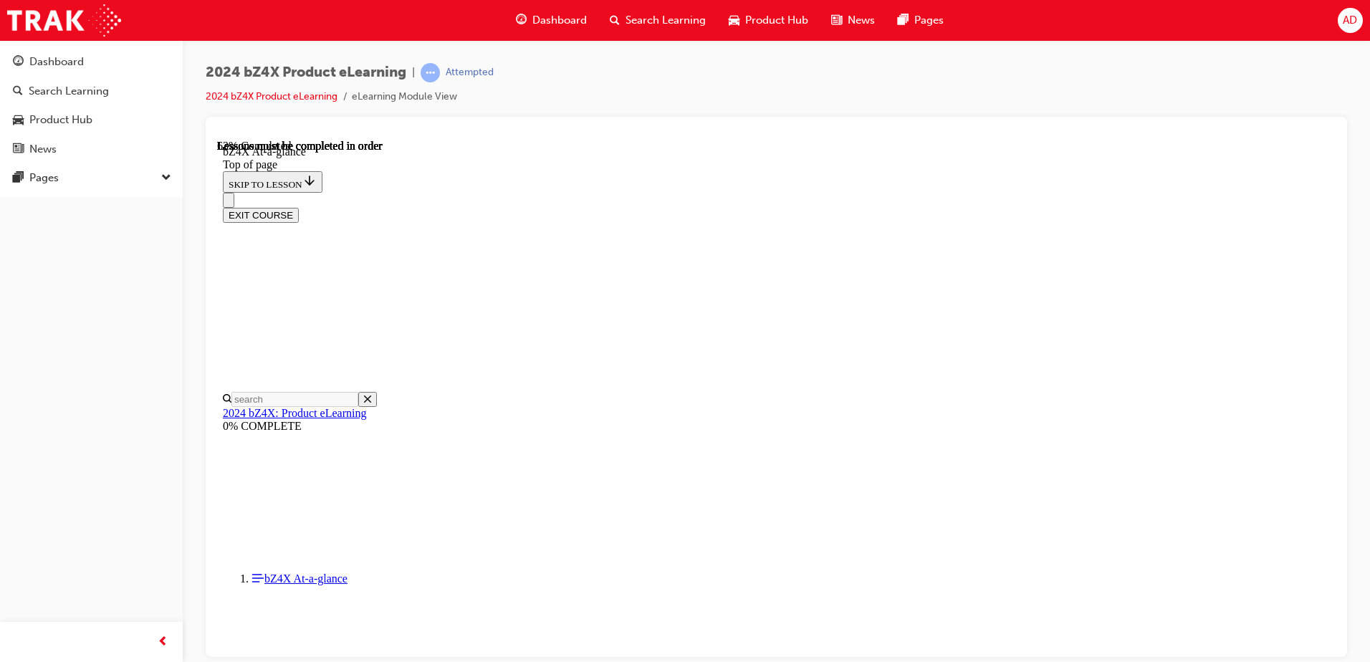
drag, startPoint x: 574, startPoint y: 264, endPoint x: 731, endPoint y: 296, distance: 160.1
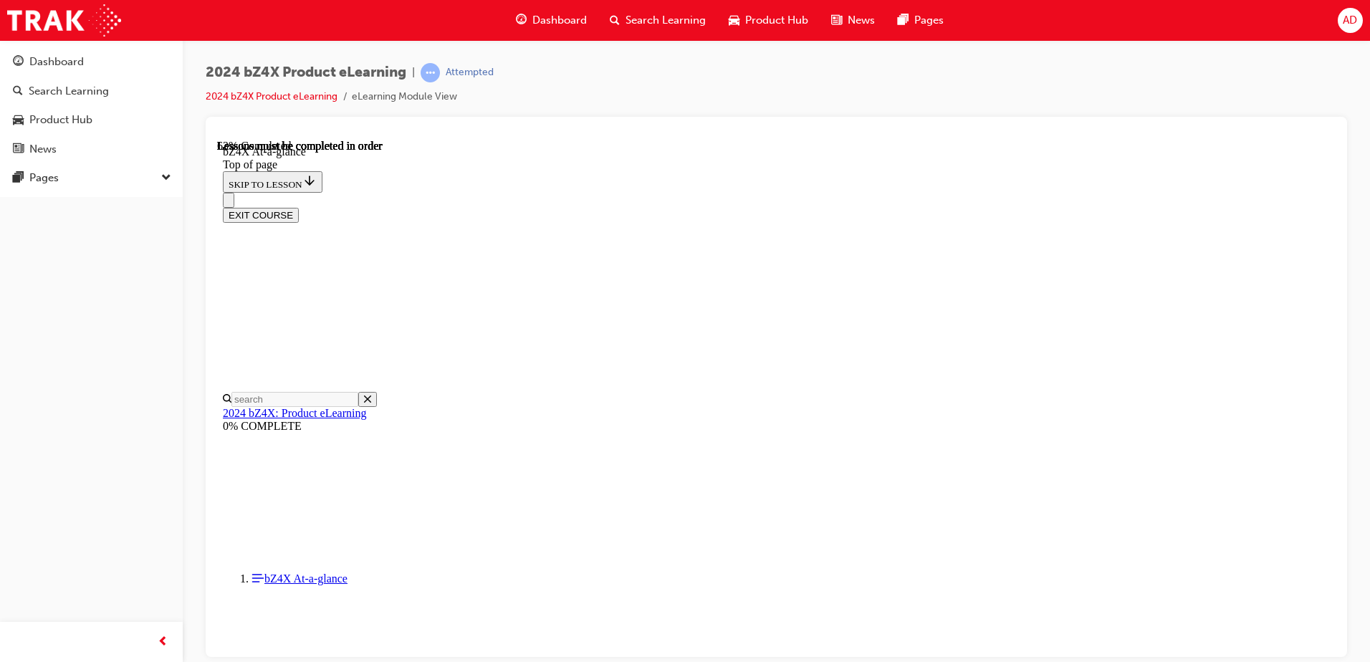
scroll to position [1621, 0]
drag, startPoint x: 562, startPoint y: 241, endPoint x: 680, endPoint y: 274, distance: 122.9
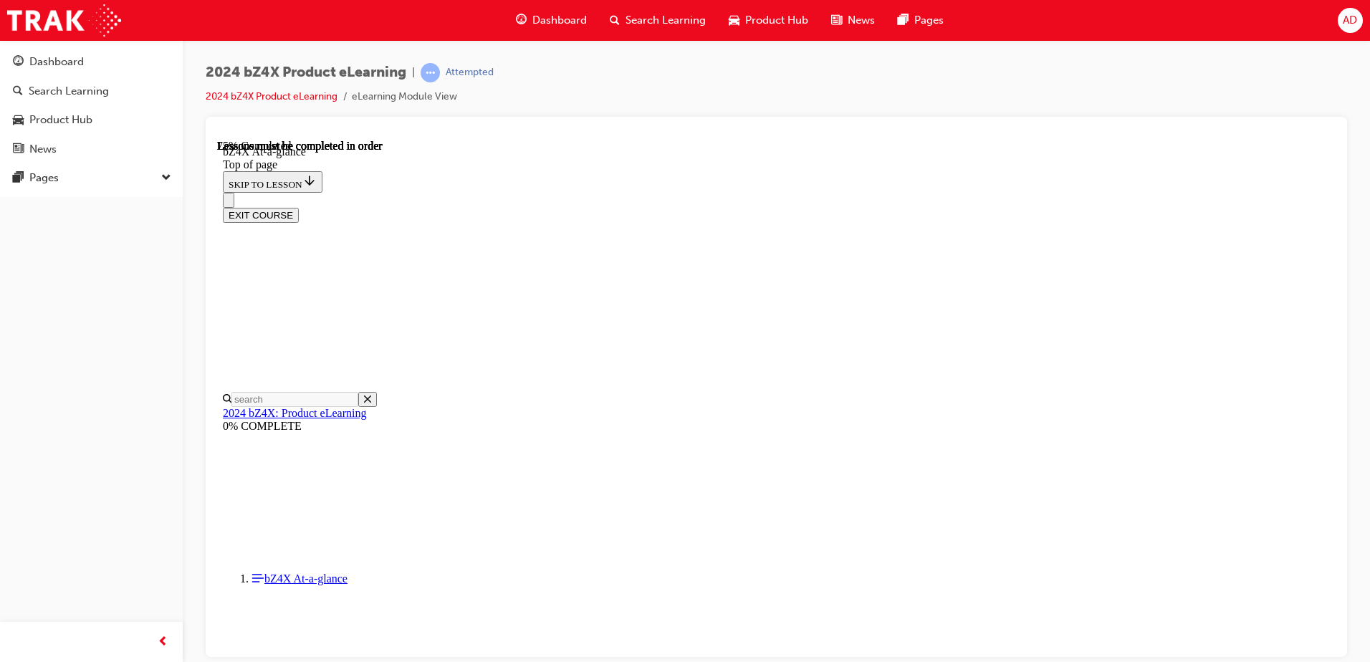
drag, startPoint x: 918, startPoint y: 330, endPoint x: 1129, endPoint y: 342, distance: 211.7
drag, startPoint x: 938, startPoint y: 234, endPoint x: 1195, endPoint y: 236, distance: 257.2
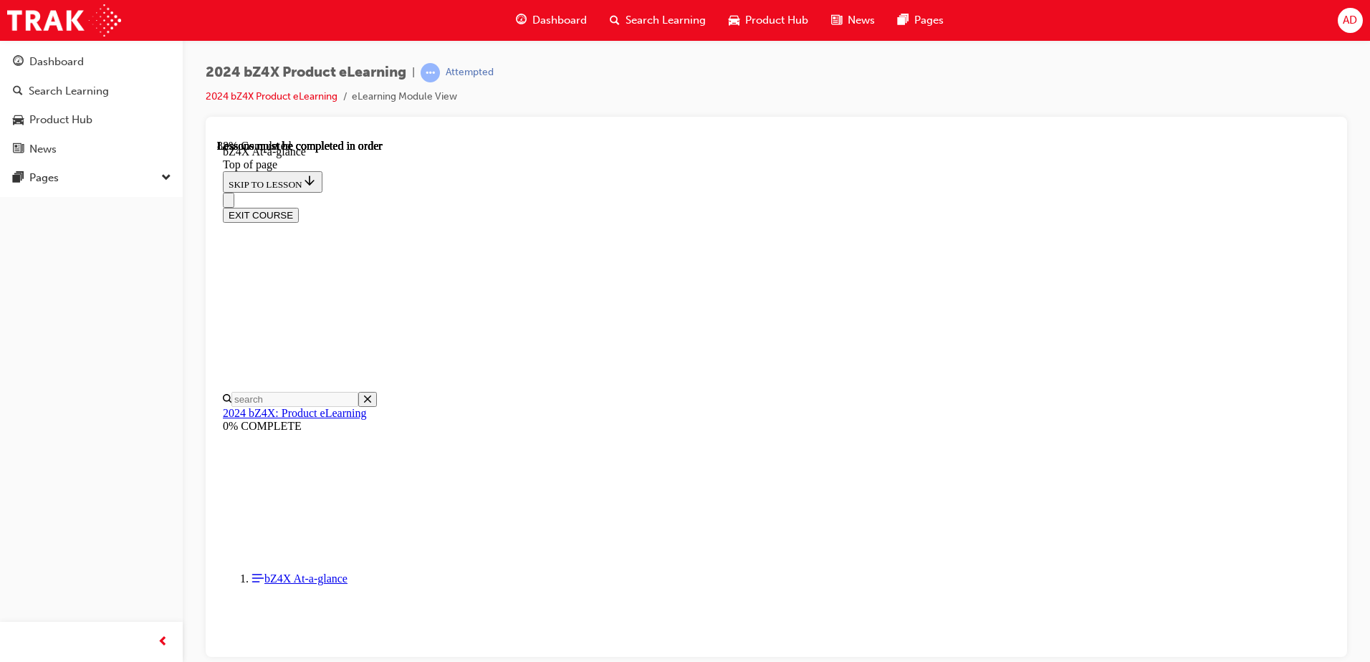
scroll to position [2112, 0]
drag, startPoint x: 621, startPoint y: 315, endPoint x: 1179, endPoint y: 367, distance: 560.5
drag, startPoint x: 590, startPoint y: 356, endPoint x: 1159, endPoint y: 391, distance: 569.3
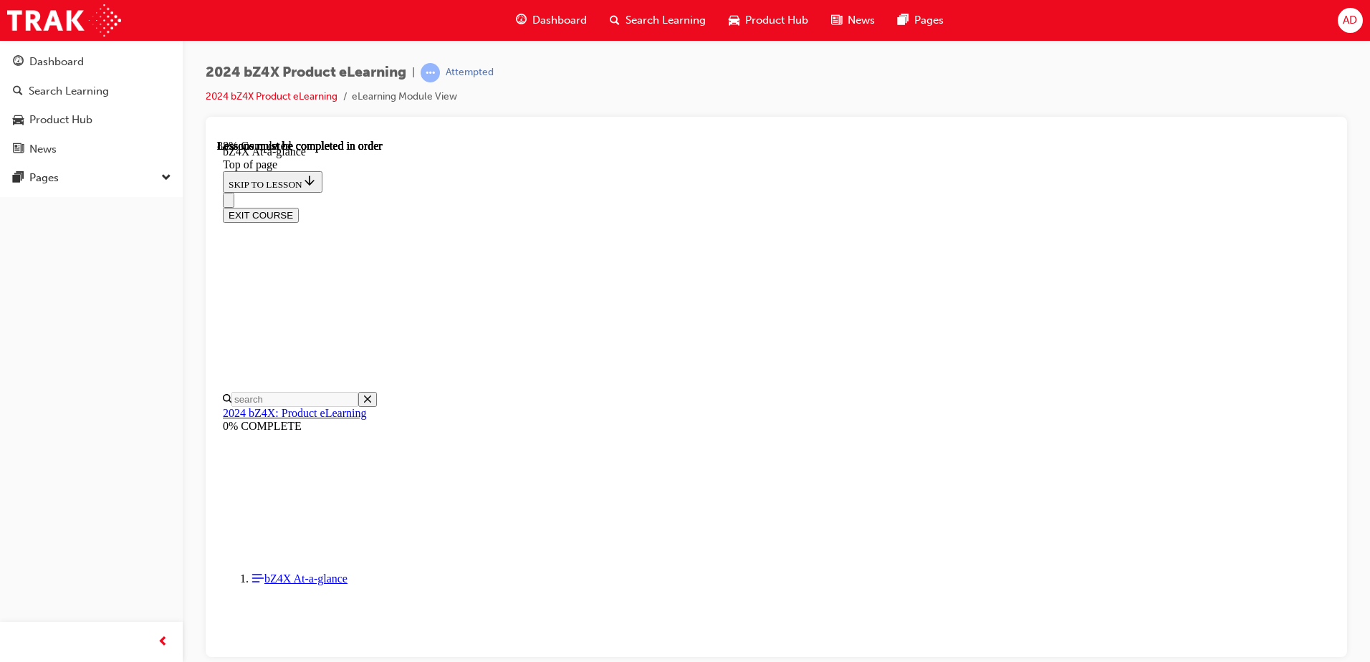
drag, startPoint x: 583, startPoint y: 356, endPoint x: 1055, endPoint y: 359, distance: 472.9
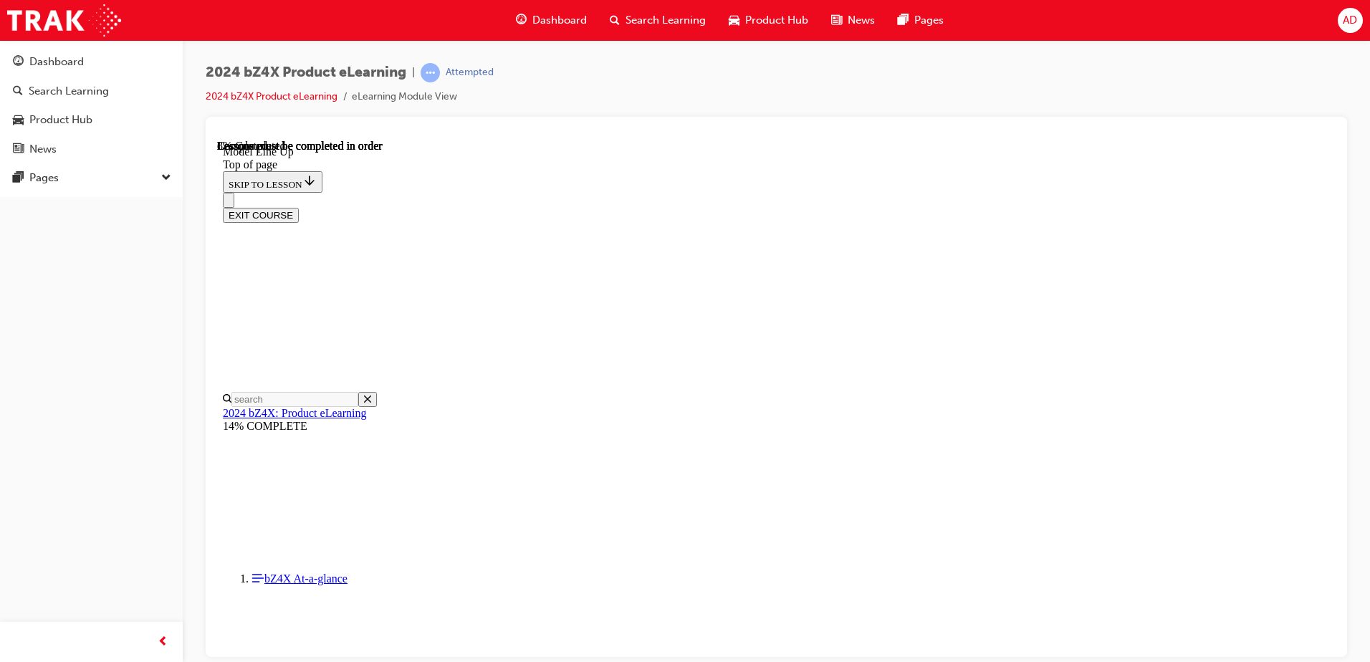
drag, startPoint x: 1553, startPoint y: 640, endPoint x: 1013, endPoint y: 237, distance: 673.8
drag, startPoint x: 976, startPoint y: 234, endPoint x: 1012, endPoint y: 236, distance: 35.9
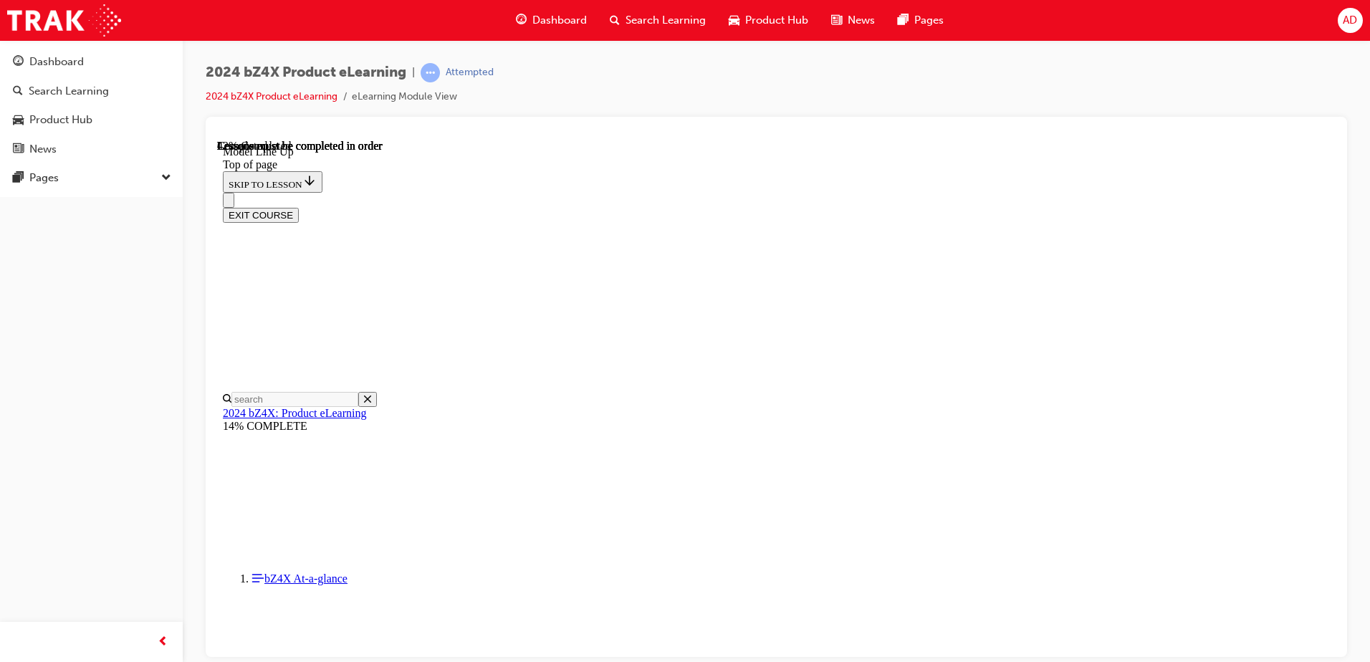
copy span "NEDC"
drag, startPoint x: 1108, startPoint y: 228, endPoint x: 1207, endPoint y: 193, distance: 105.4
drag, startPoint x: 1060, startPoint y: 253, endPoint x: 1118, endPoint y: 253, distance: 58.0
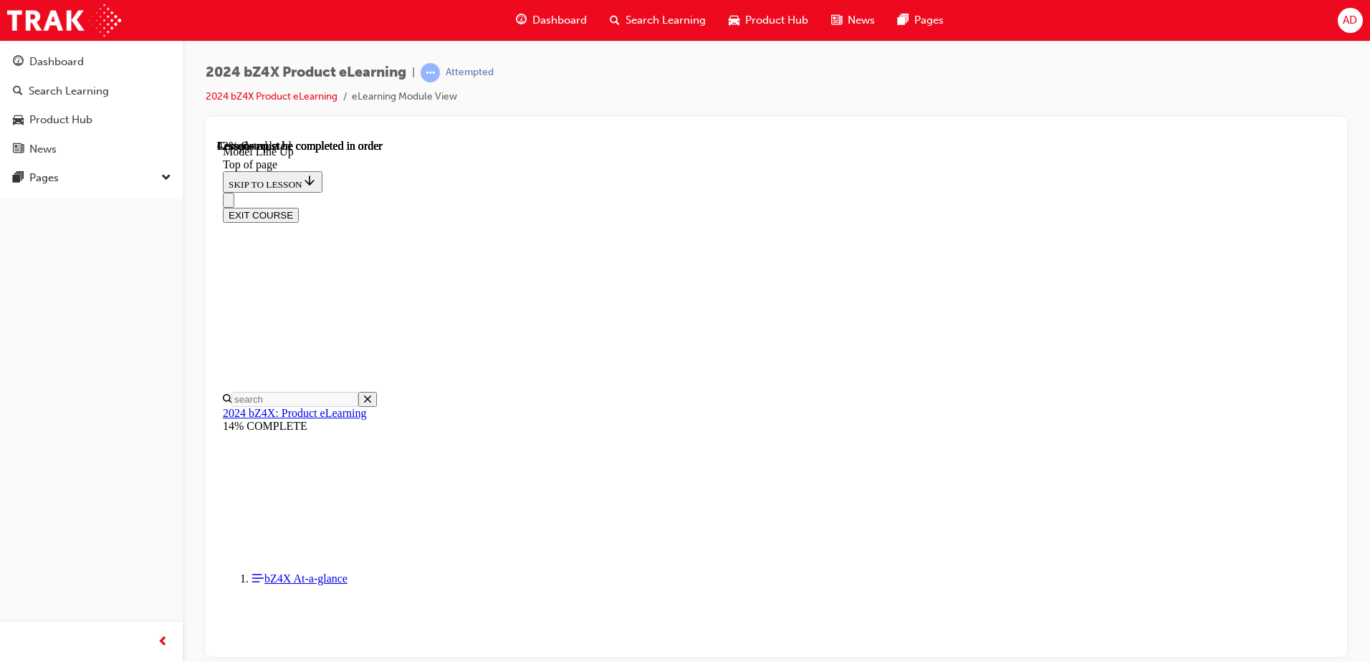
drag, startPoint x: 711, startPoint y: 380, endPoint x: 585, endPoint y: 353, distance: 129.0
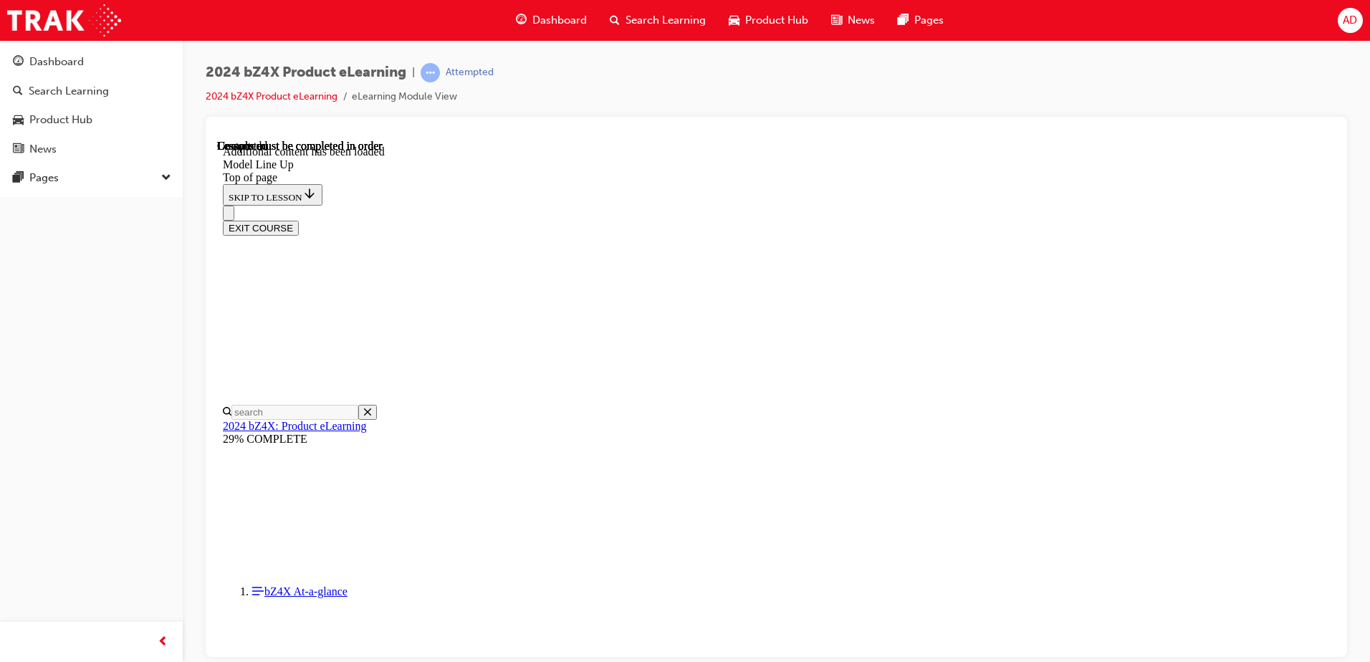
scroll to position [2832, 0]
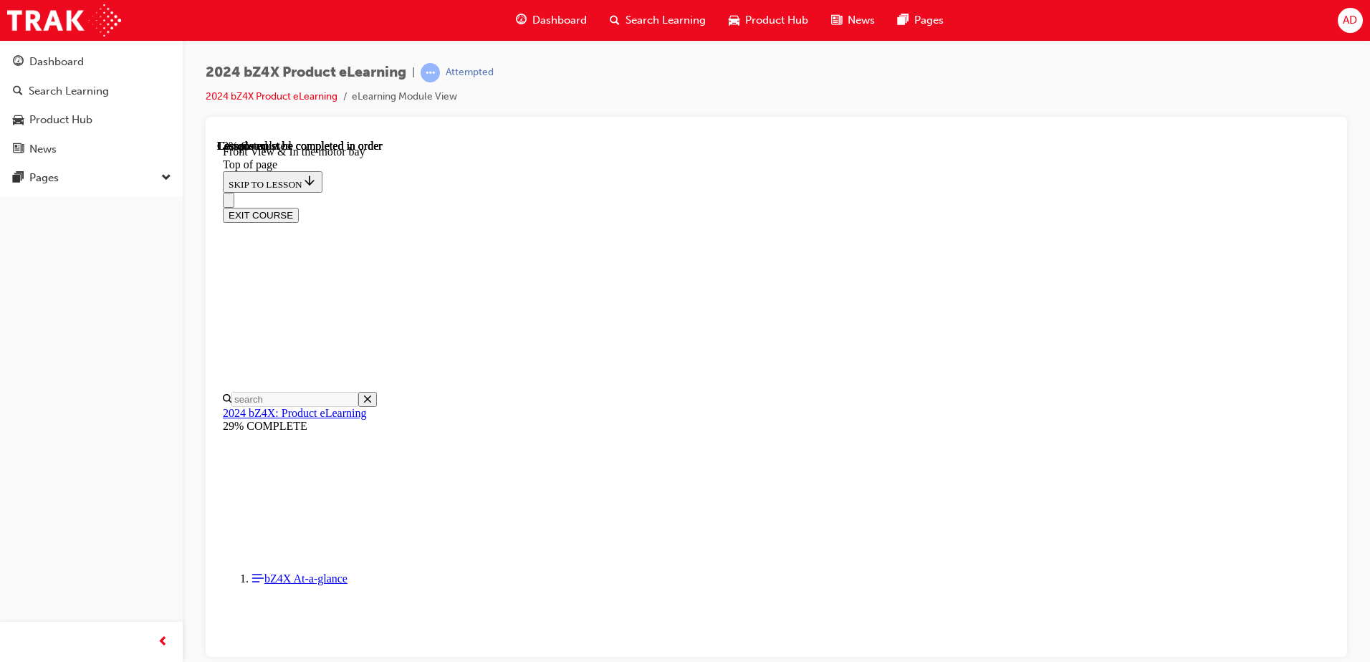
scroll to position [546, 0]
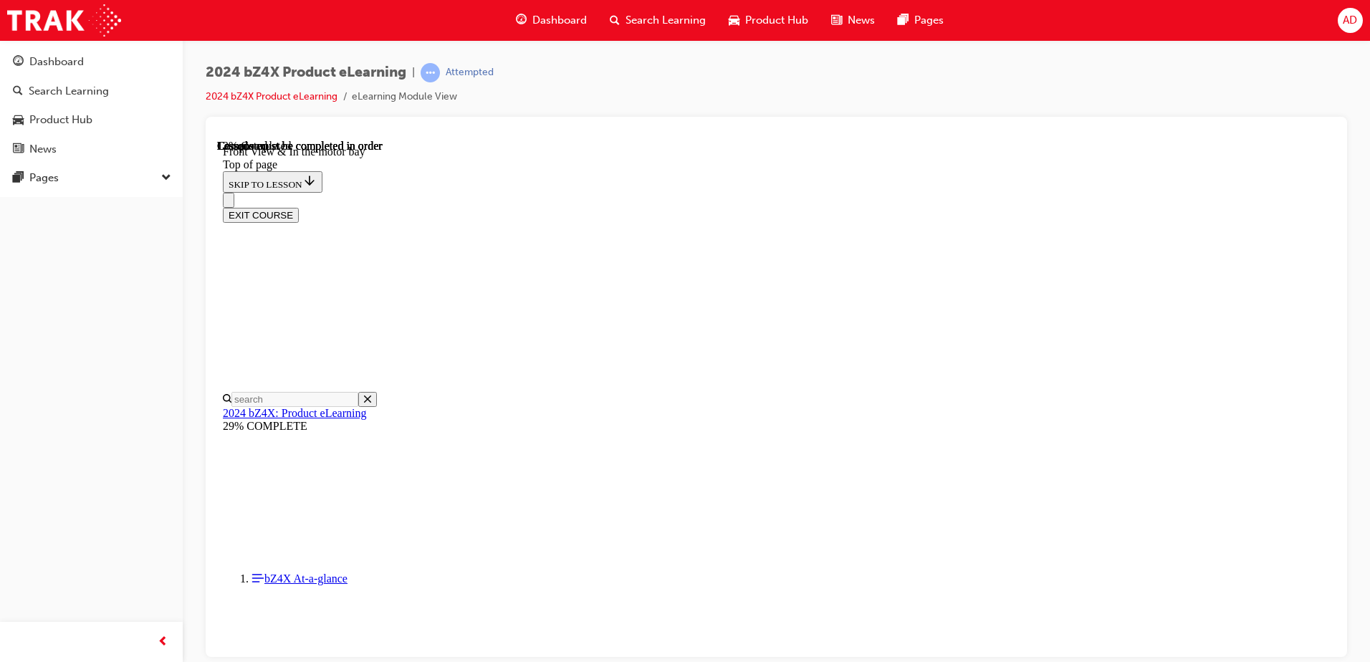
drag, startPoint x: 628, startPoint y: 358, endPoint x: 1043, endPoint y: 315, distance: 417.0
drag, startPoint x: 789, startPoint y: 325, endPoint x: 881, endPoint y: 330, distance: 92.6
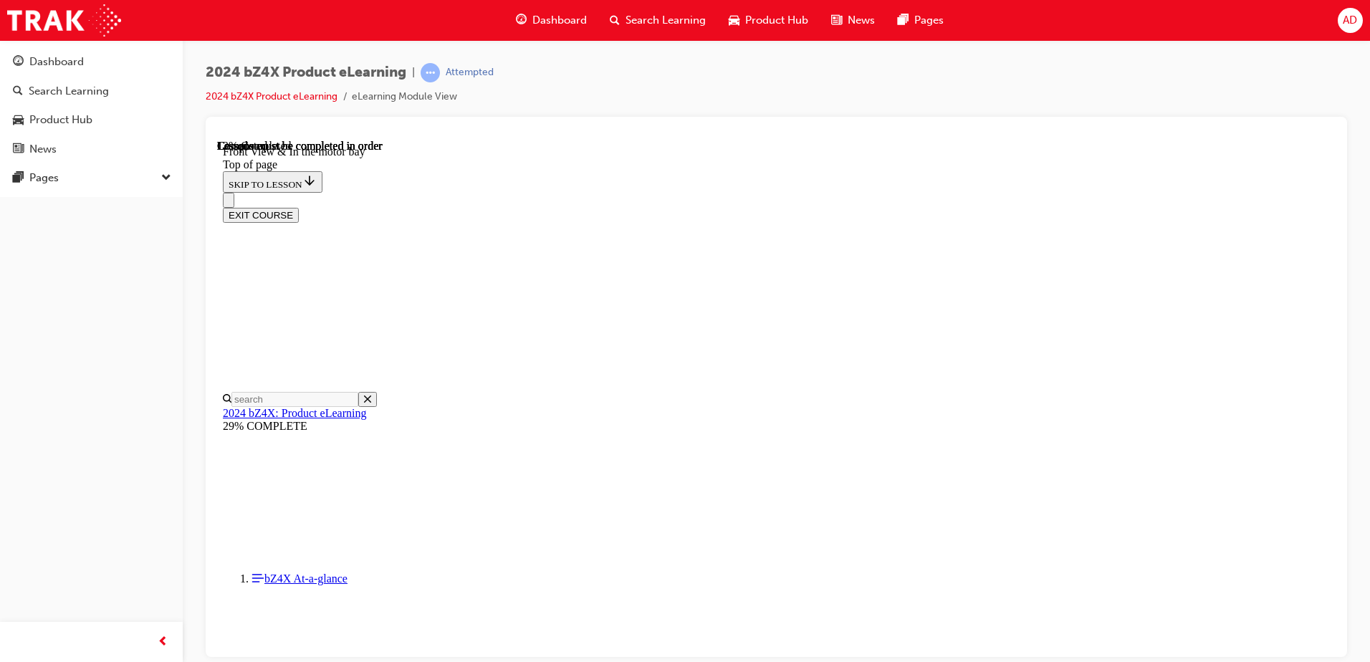
drag, startPoint x: 865, startPoint y: 426, endPoint x: 875, endPoint y: 428, distance: 10.3
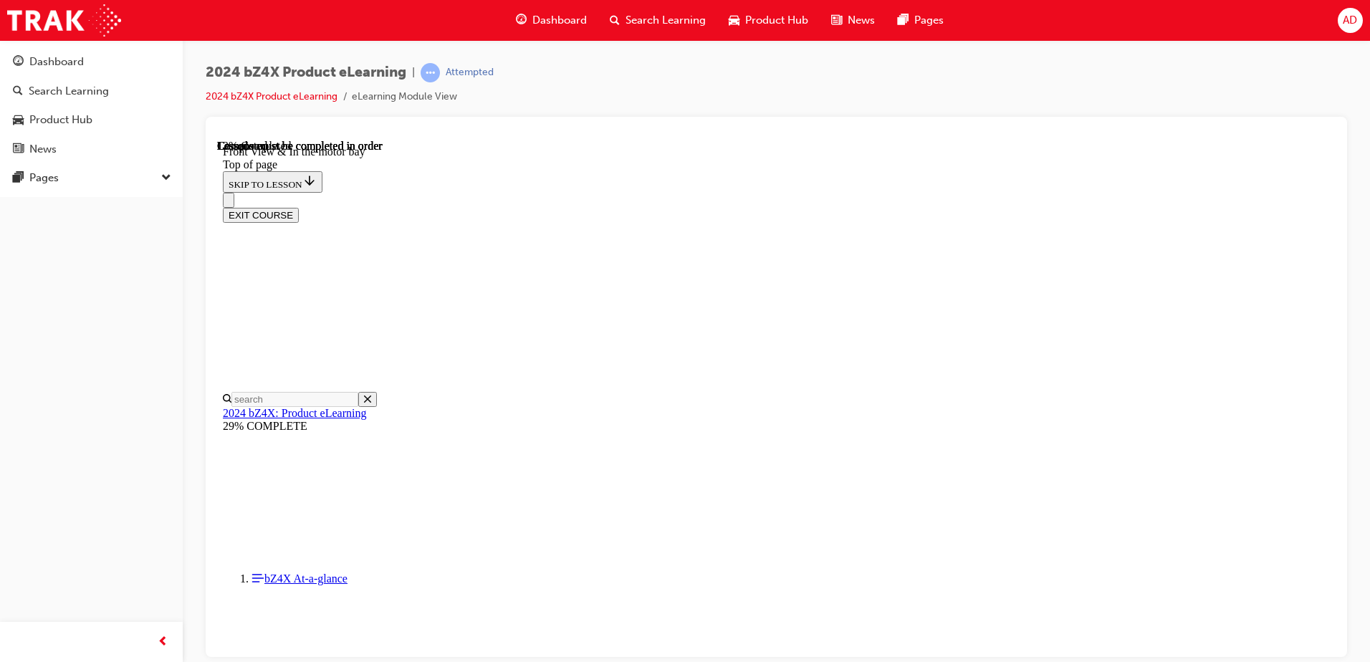
drag, startPoint x: 838, startPoint y: 524, endPoint x: 784, endPoint y: 489, distance: 64.4
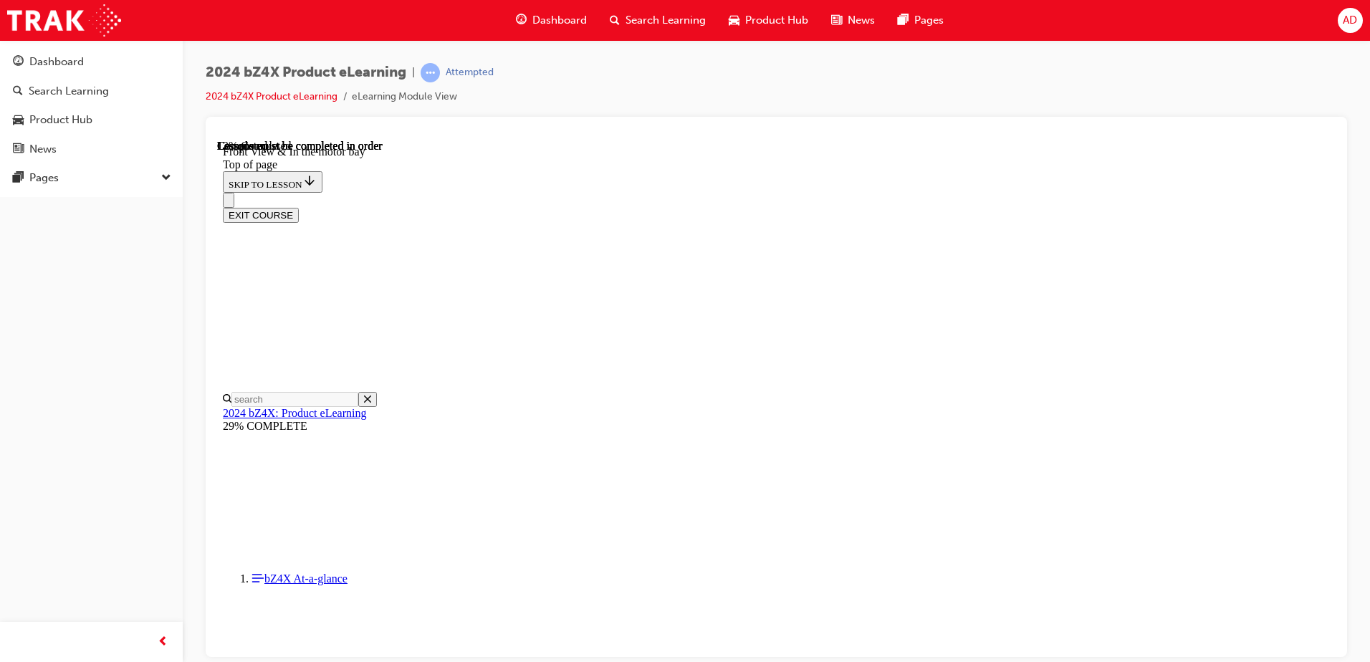
drag, startPoint x: 958, startPoint y: 499, endPoint x: 1015, endPoint y: 524, distance: 62.2
